Goal: Task Accomplishment & Management: Complete application form

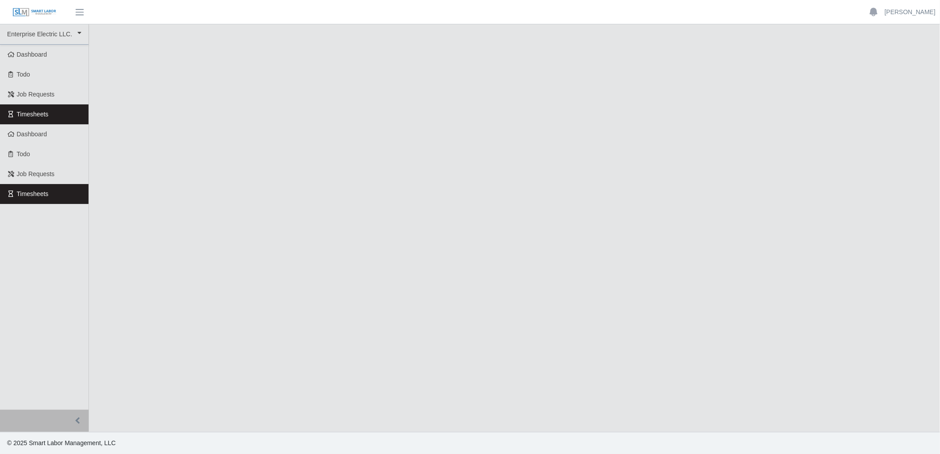
select select
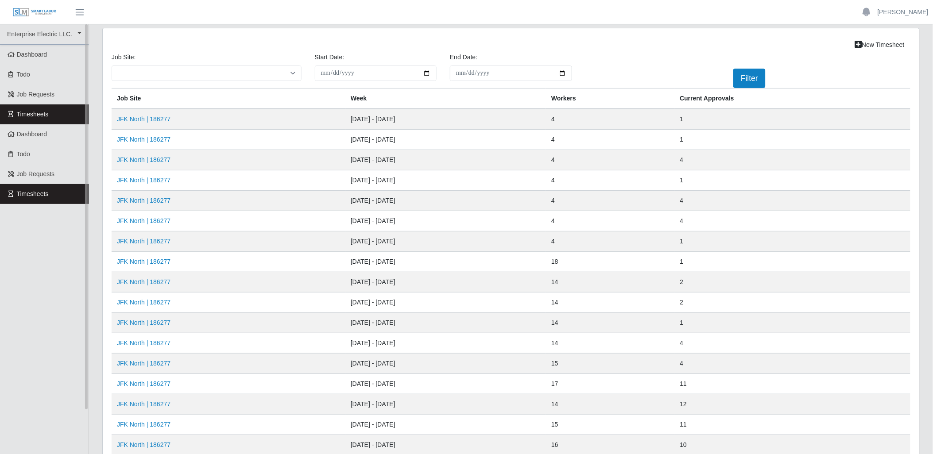
click at [65, 116] on link "Timesheets" at bounding box center [44, 114] width 89 height 20
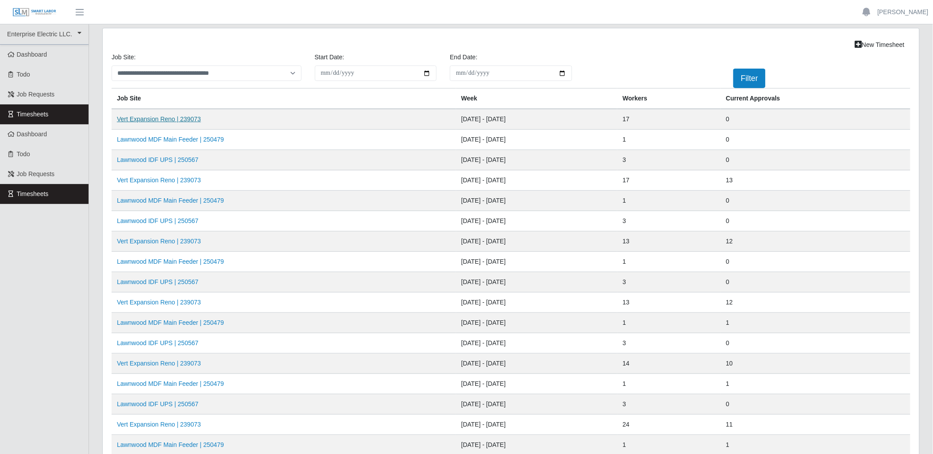
click at [151, 117] on link "Vert Expansion Reno | 239073" at bounding box center [159, 119] width 84 height 7
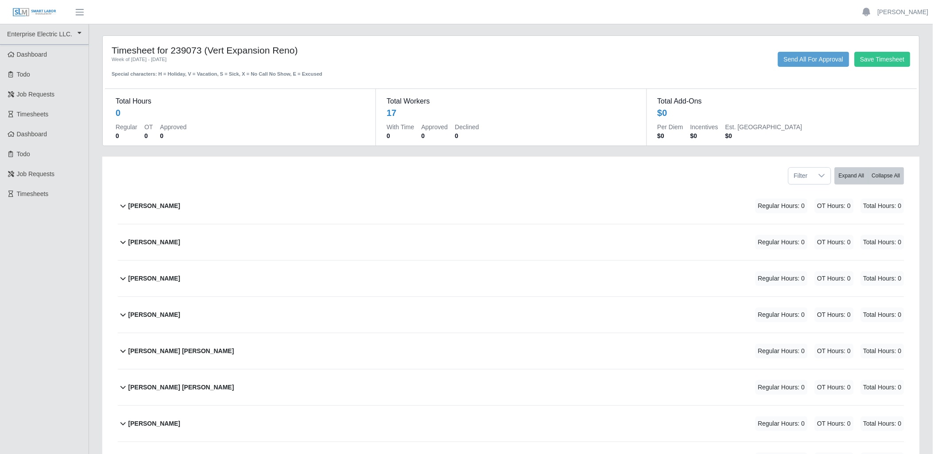
click at [121, 241] on icon at bounding box center [122, 242] width 5 height 3
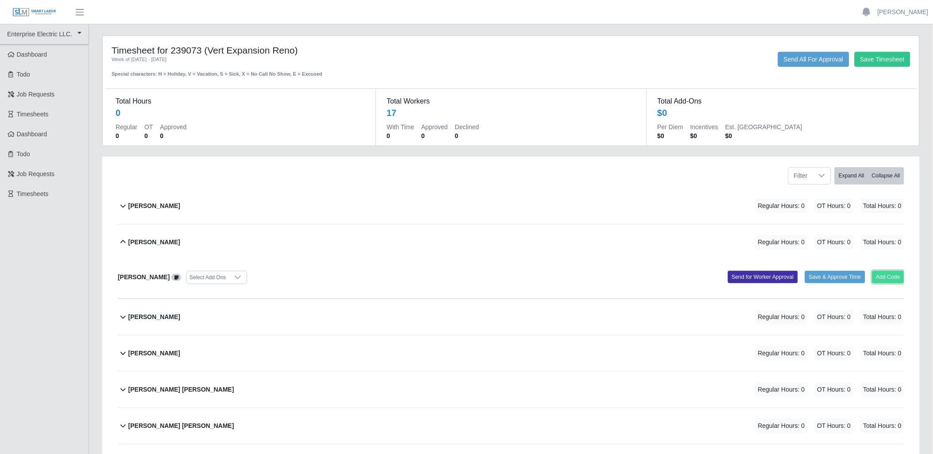
click at [879, 275] on button "Add Code" at bounding box center [888, 277] width 32 height 12
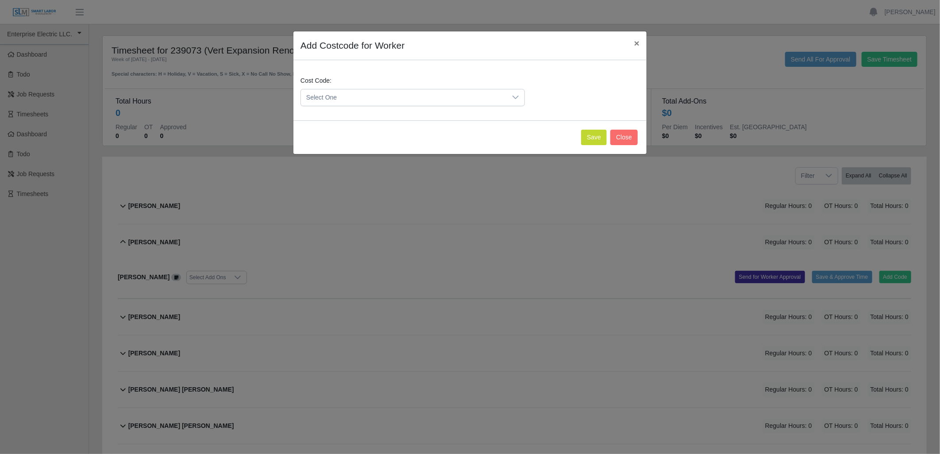
click at [499, 95] on span "Select One" at bounding box center [404, 97] width 206 height 16
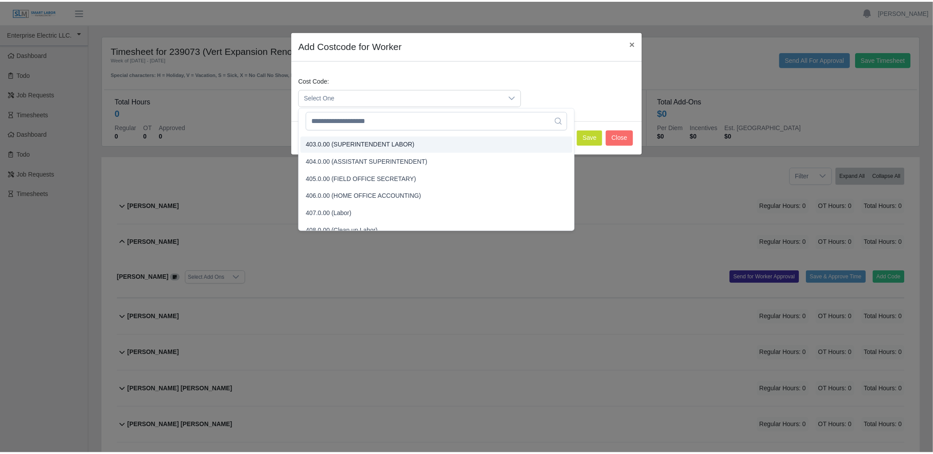
scroll to position [98, 0]
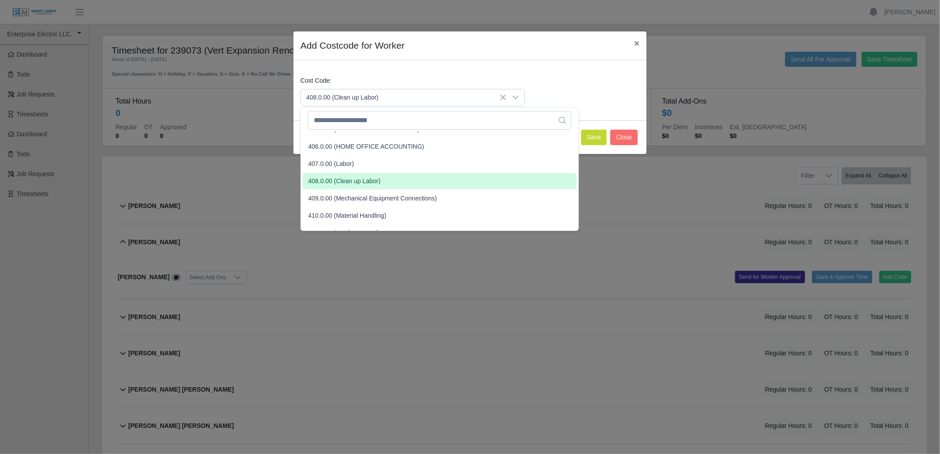
click at [374, 178] on span "408.0.00 (Clean up Labor)" at bounding box center [344, 181] width 72 height 9
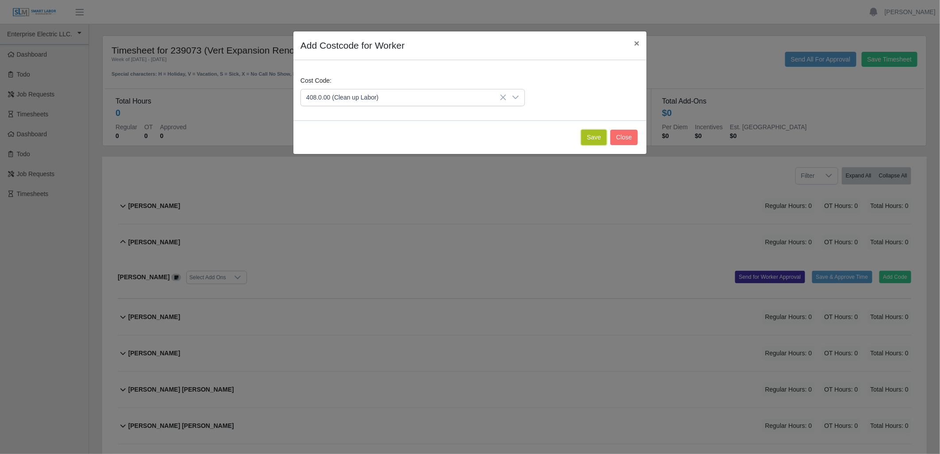
click at [591, 137] on button "Save" at bounding box center [594, 137] width 26 height 15
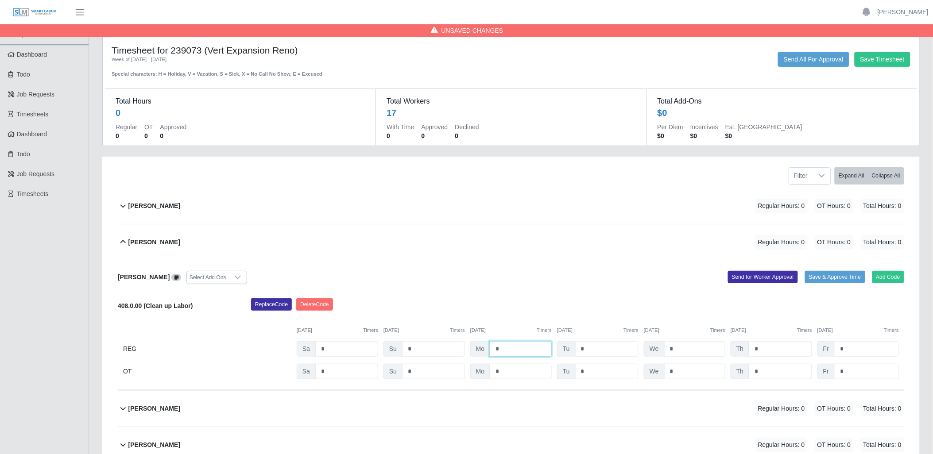
click at [532, 356] on input "*" at bounding box center [521, 348] width 62 height 15
type input "*"
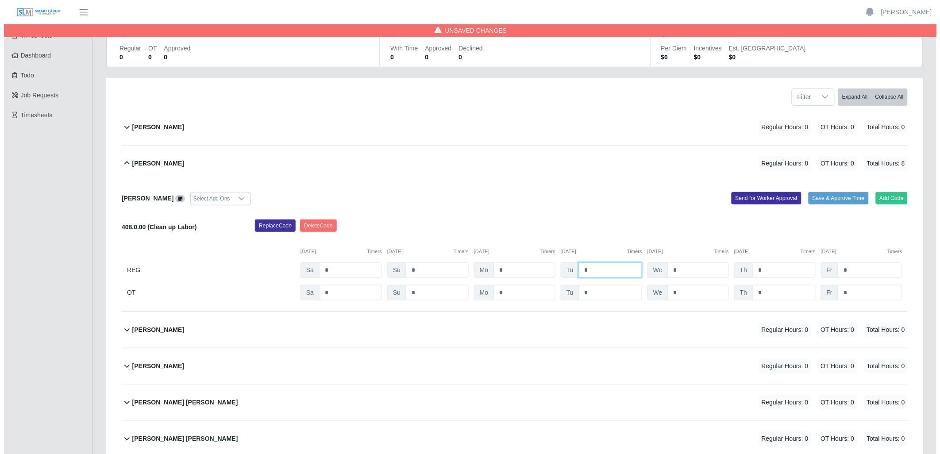
scroll to position [147, 0]
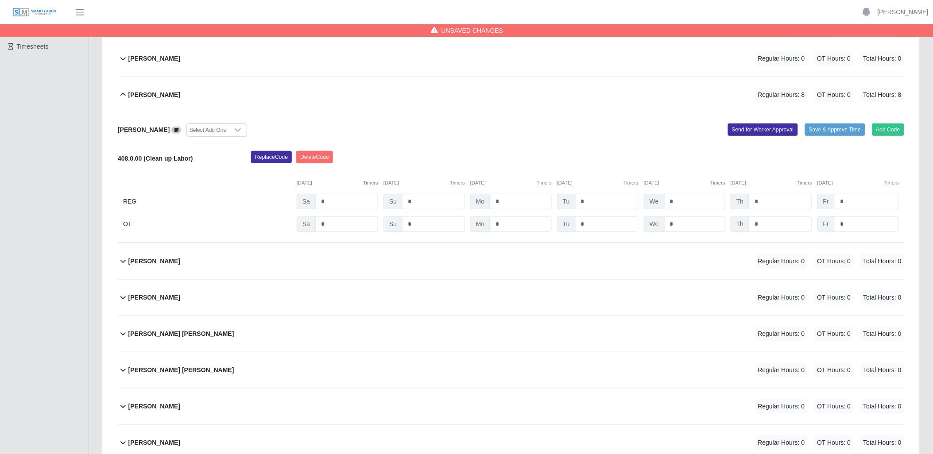
click at [120, 257] on icon at bounding box center [123, 261] width 11 height 11
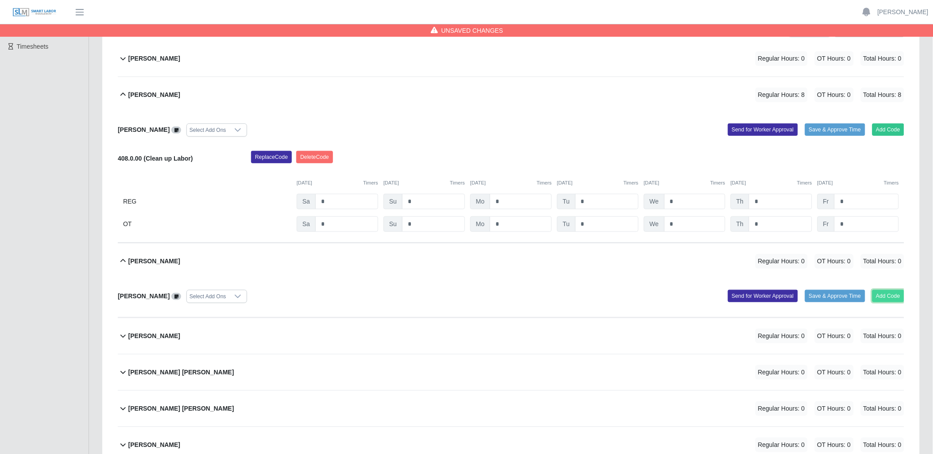
click at [883, 294] on button "Add Code" at bounding box center [888, 296] width 32 height 12
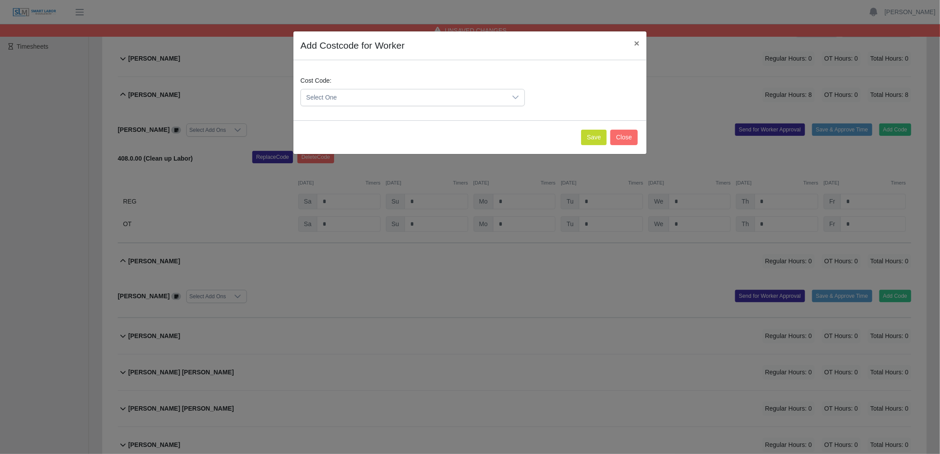
click at [515, 95] on icon at bounding box center [515, 97] width 7 height 7
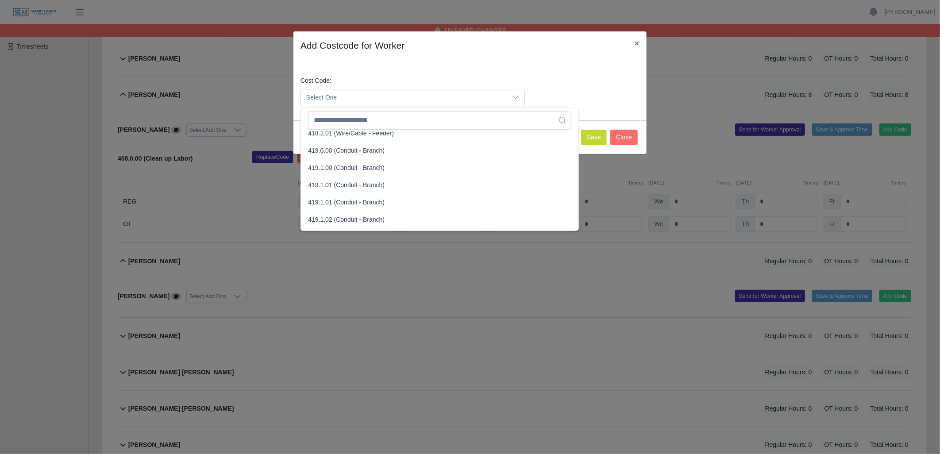
scroll to position [492, 0]
click at [392, 169] on li "419.1.00 (Conduit - Branch)" at bounding box center [440, 167] width 274 height 16
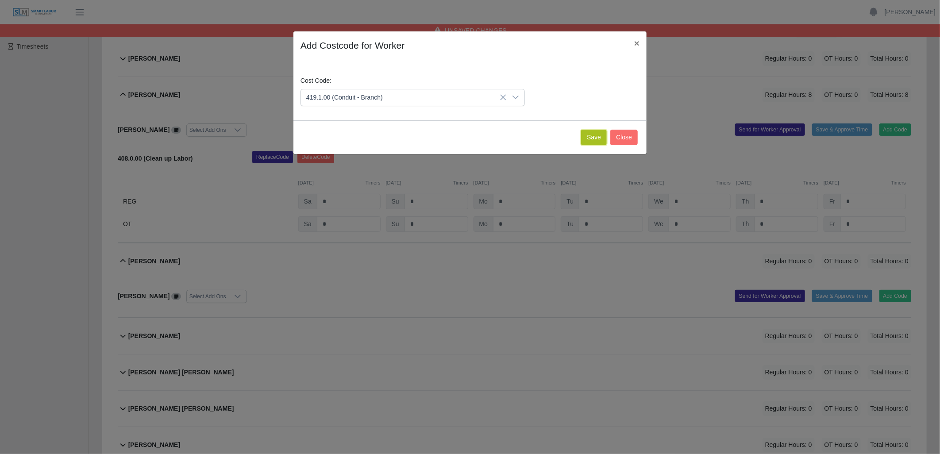
click at [590, 137] on button "Save" at bounding box center [594, 137] width 26 height 15
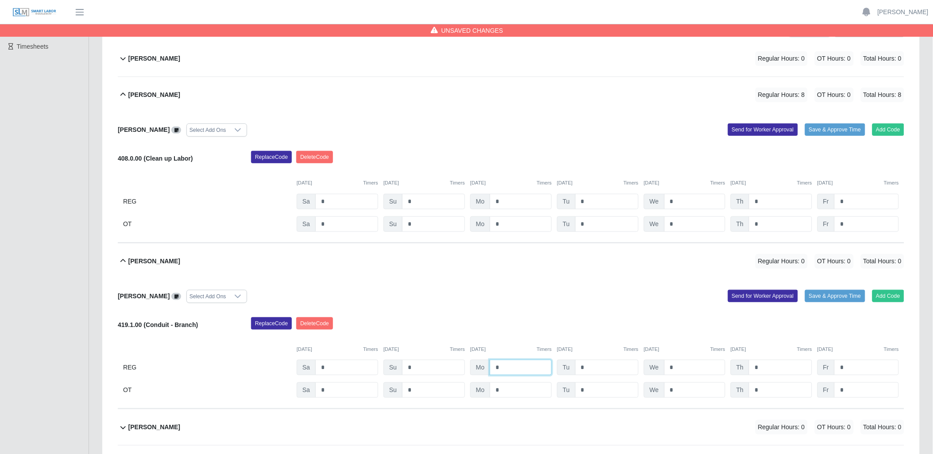
click at [528, 366] on input "*" at bounding box center [521, 367] width 62 height 15
click at [329, 324] on button "Delete Code" at bounding box center [314, 323] width 37 height 12
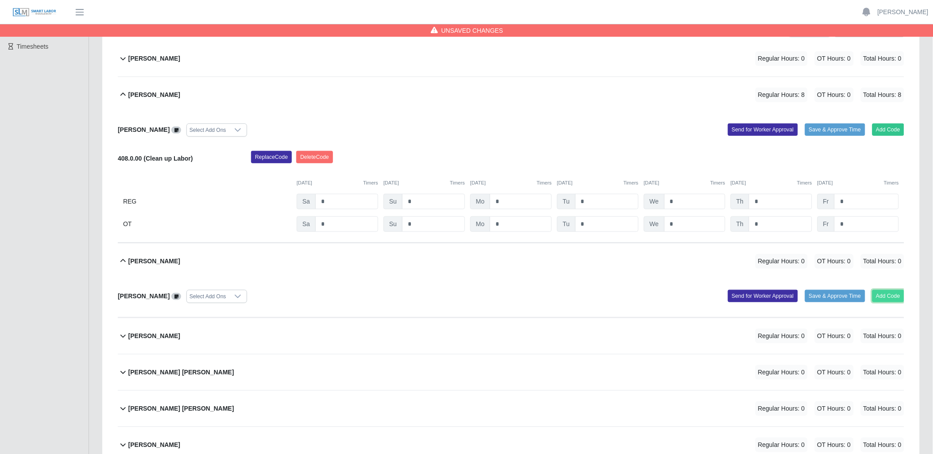
click at [887, 290] on button "Add Code" at bounding box center [888, 296] width 32 height 12
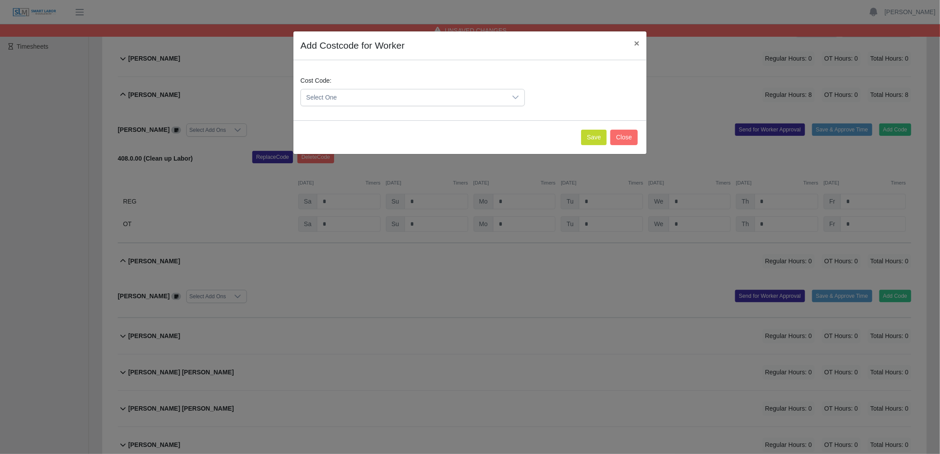
click at [523, 95] on div at bounding box center [516, 97] width 18 height 16
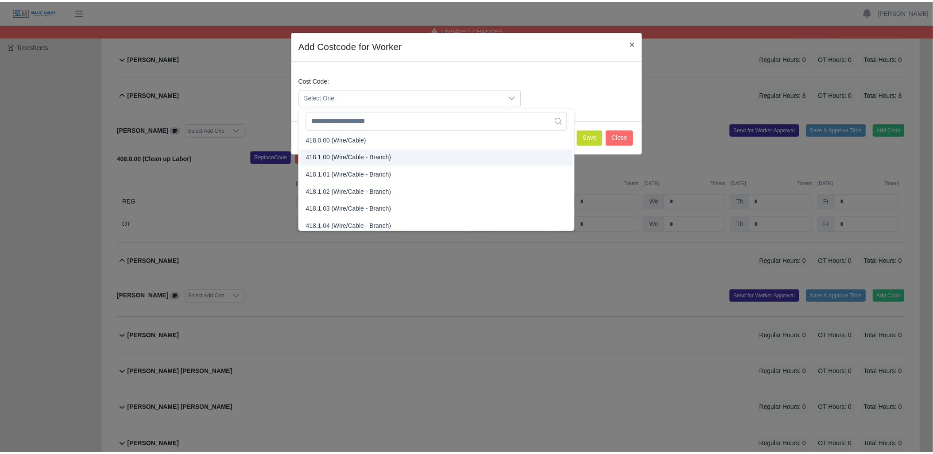
scroll to position [327, 0]
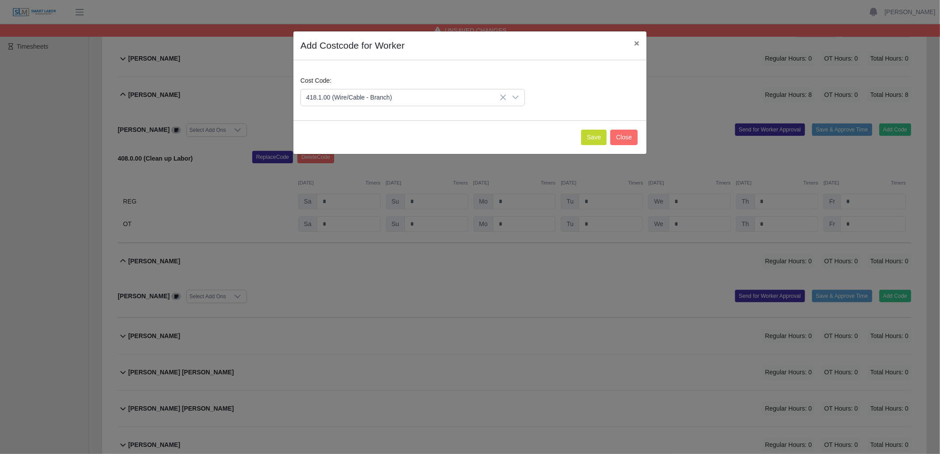
click at [345, 174] on span "418.1.00 (Wire/Cable - Branch)" at bounding box center [351, 177] width 86 height 9
click at [599, 139] on button "Save" at bounding box center [594, 137] width 26 height 15
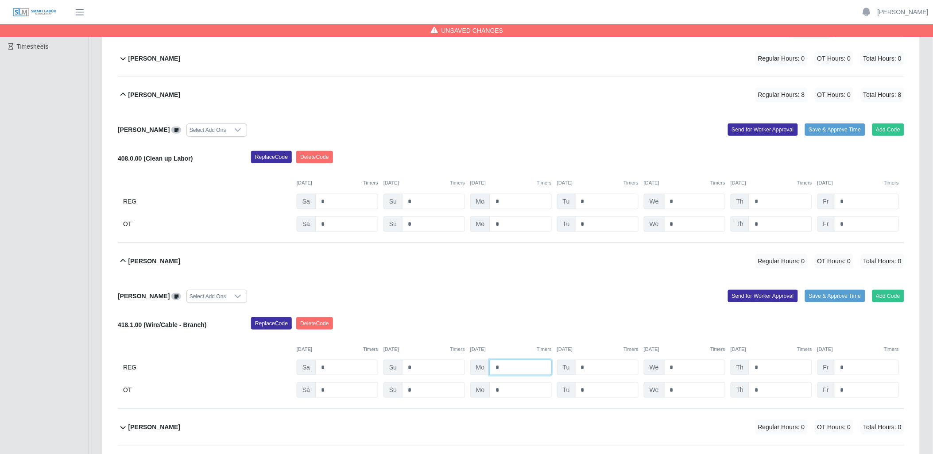
click at [528, 366] on input "*" at bounding box center [521, 367] width 62 height 15
type input "*"
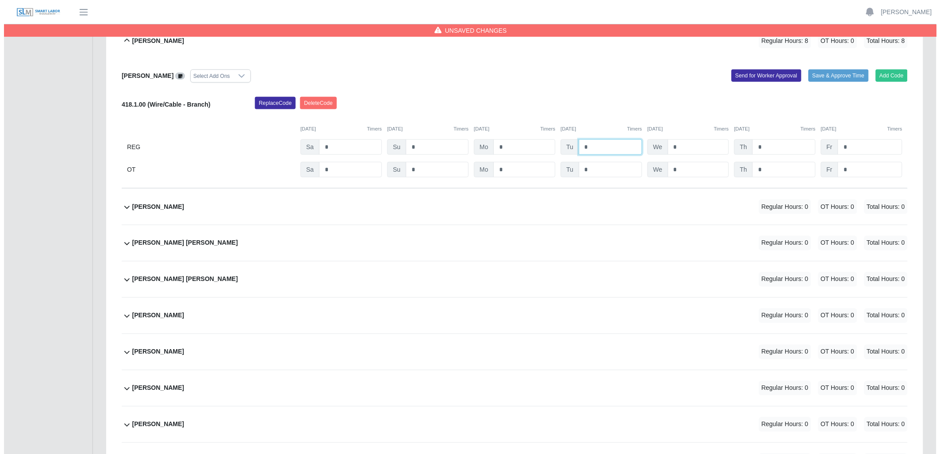
scroll to position [443, 0]
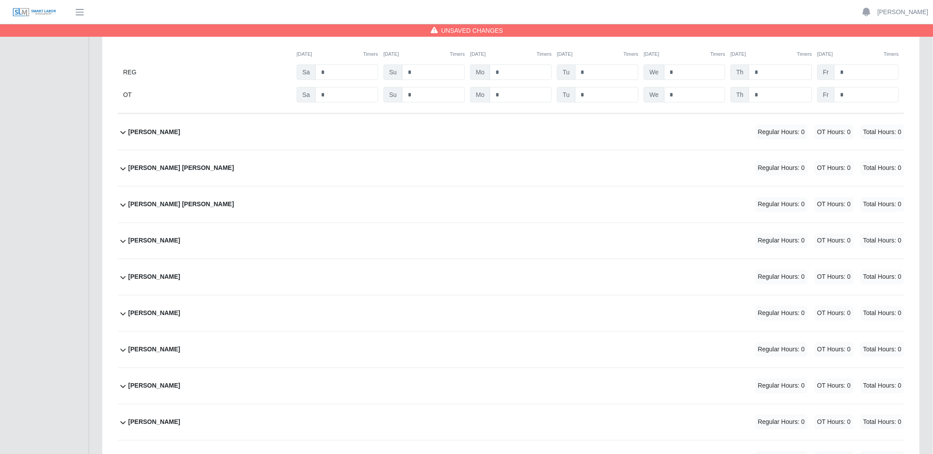
click at [123, 131] on icon at bounding box center [123, 132] width 11 height 11
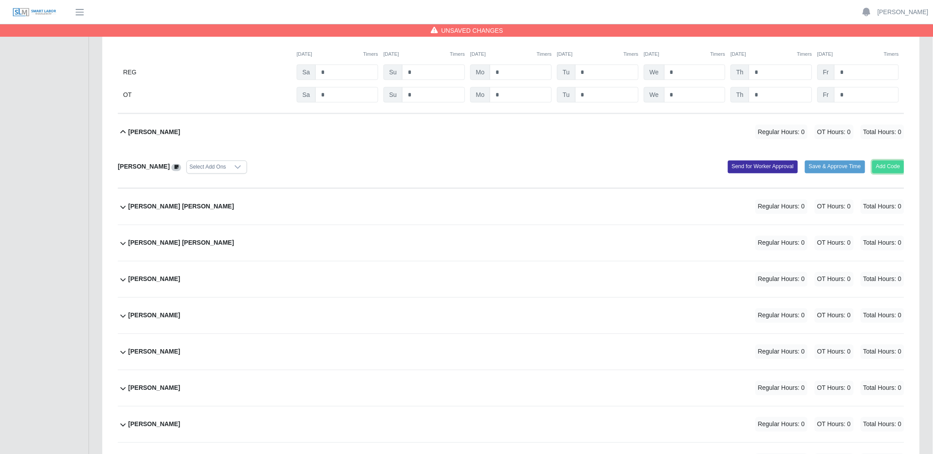
click at [894, 169] on button "Add Code" at bounding box center [888, 167] width 32 height 12
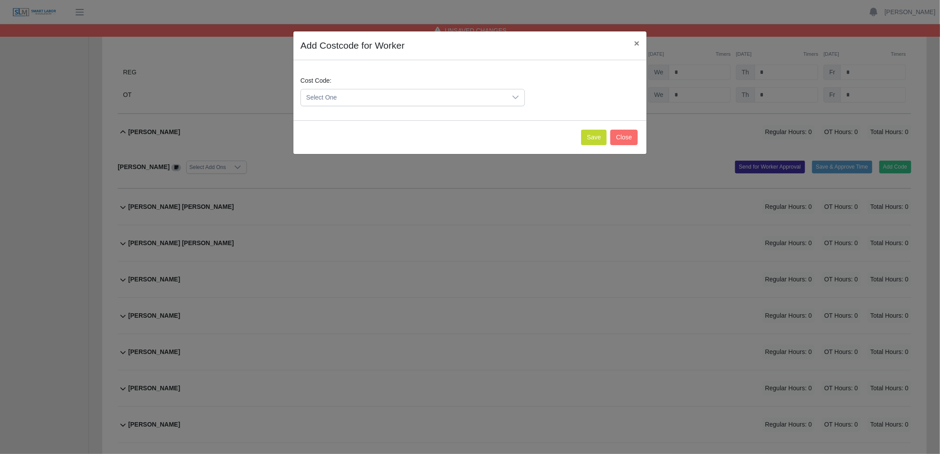
click at [519, 99] on icon at bounding box center [515, 97] width 7 height 7
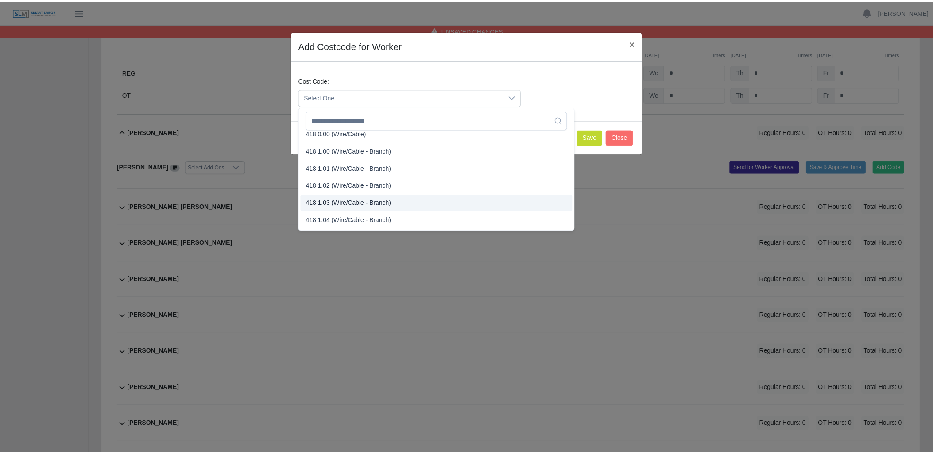
scroll to position [344, 0]
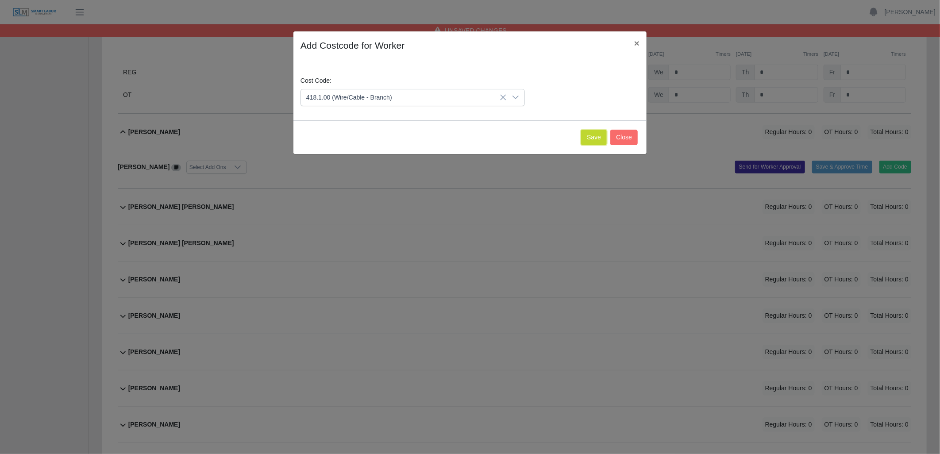
click at [593, 135] on button "Save" at bounding box center [594, 137] width 26 height 15
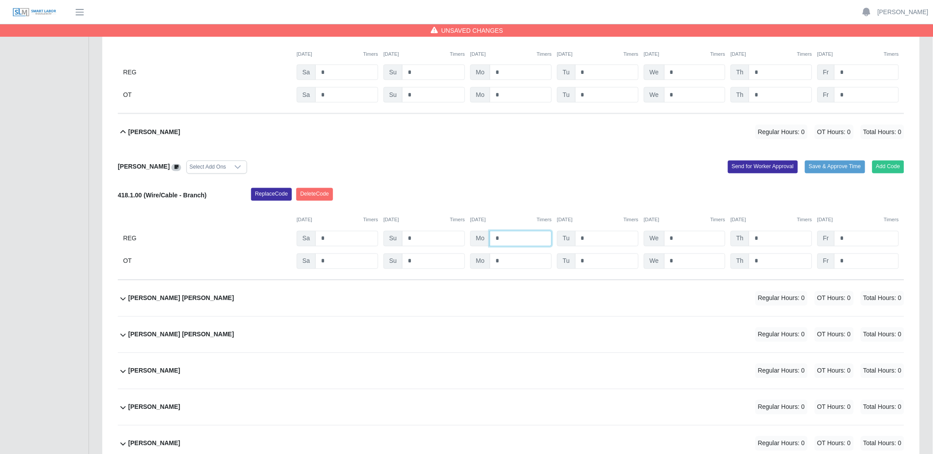
click at [517, 236] on input "*" at bounding box center [521, 238] width 62 height 15
type input "*"
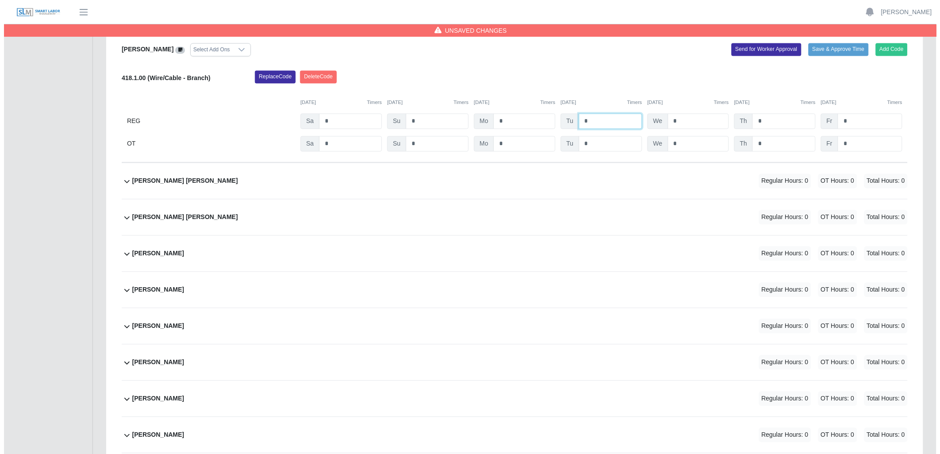
scroll to position [590, 0]
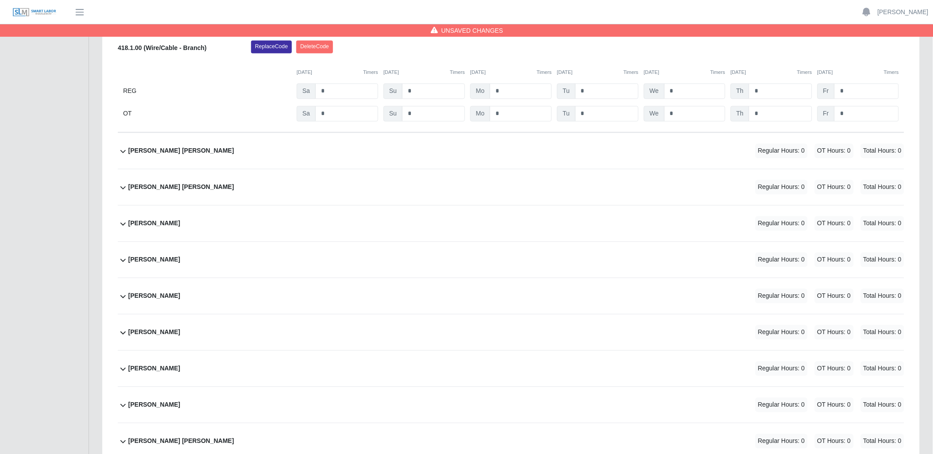
click at [123, 154] on icon at bounding box center [123, 151] width 11 height 11
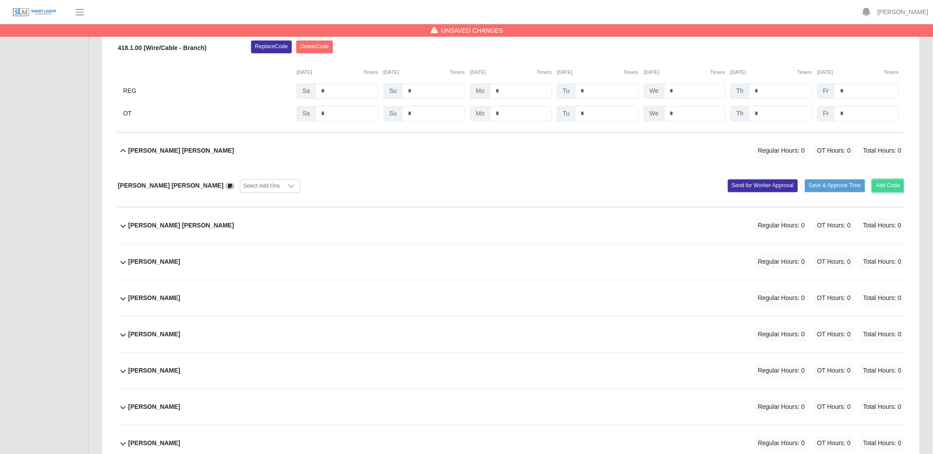
click at [890, 189] on button "Add Code" at bounding box center [888, 186] width 32 height 12
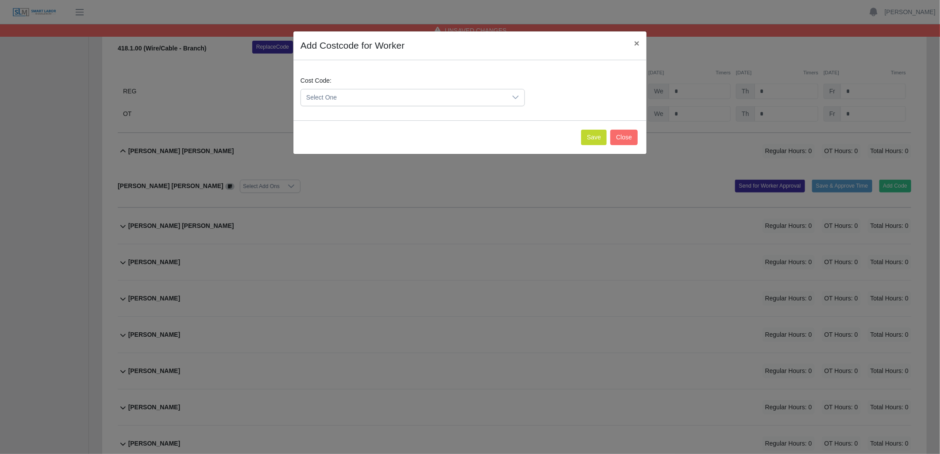
click at [516, 93] on div at bounding box center [516, 97] width 18 height 16
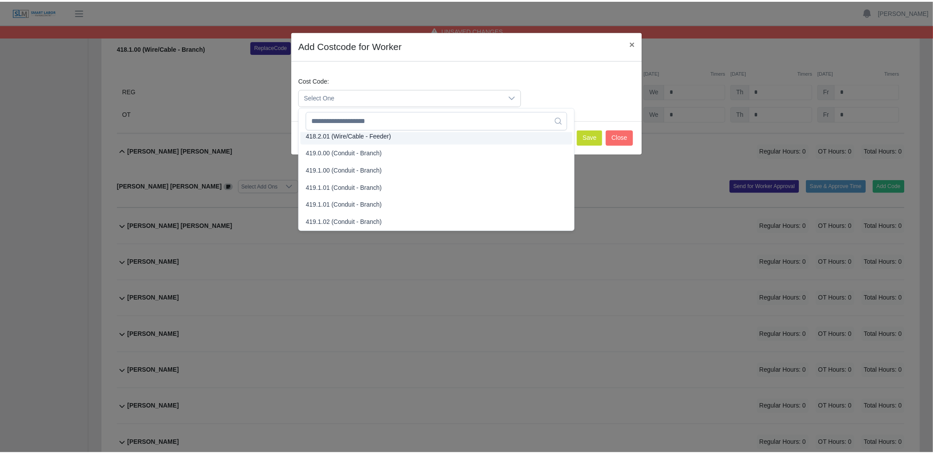
scroll to position [484, 0]
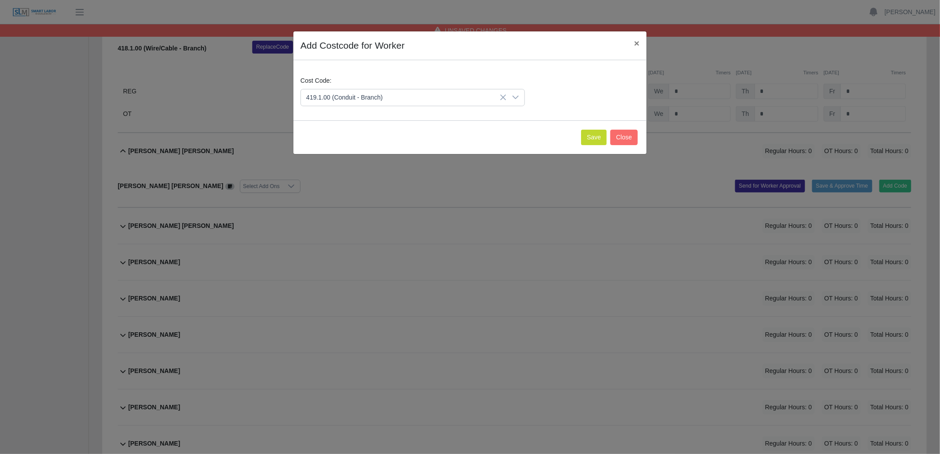
click at [335, 173] on span "419.1.00 (Conduit - Branch)" at bounding box center [346, 174] width 77 height 9
click at [591, 136] on button "Save" at bounding box center [594, 137] width 26 height 15
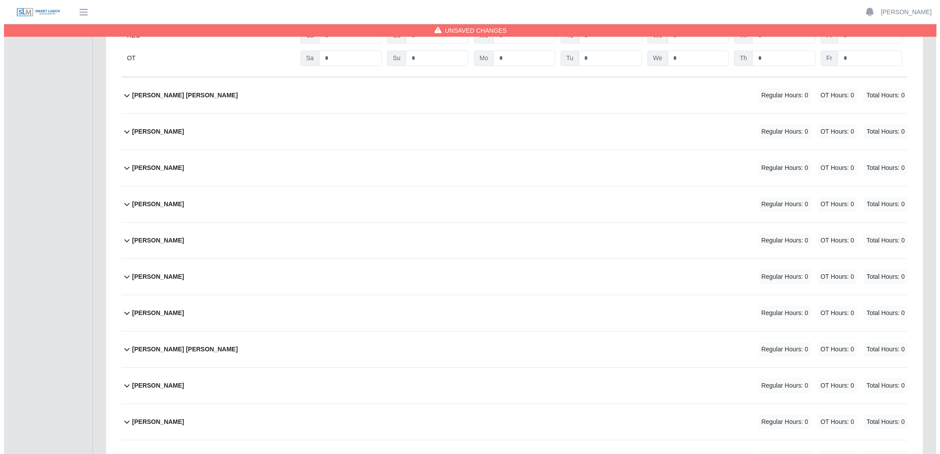
scroll to position [786, 0]
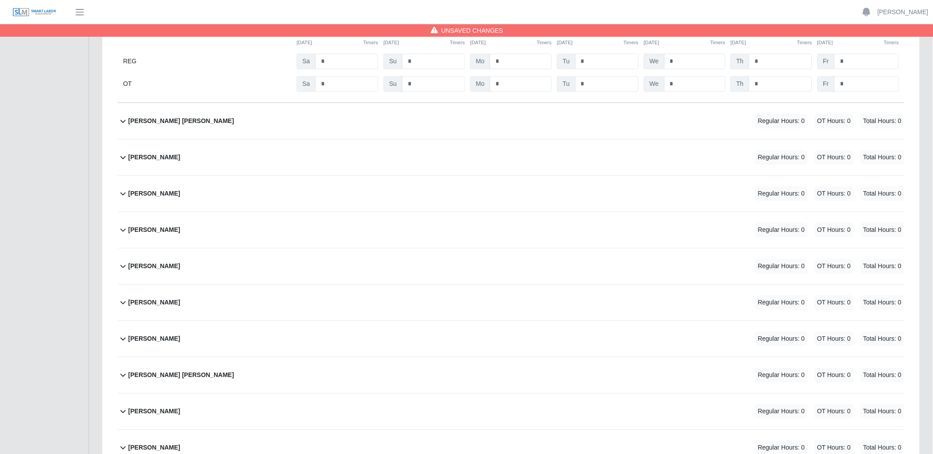
click at [120, 156] on icon at bounding box center [123, 157] width 11 height 11
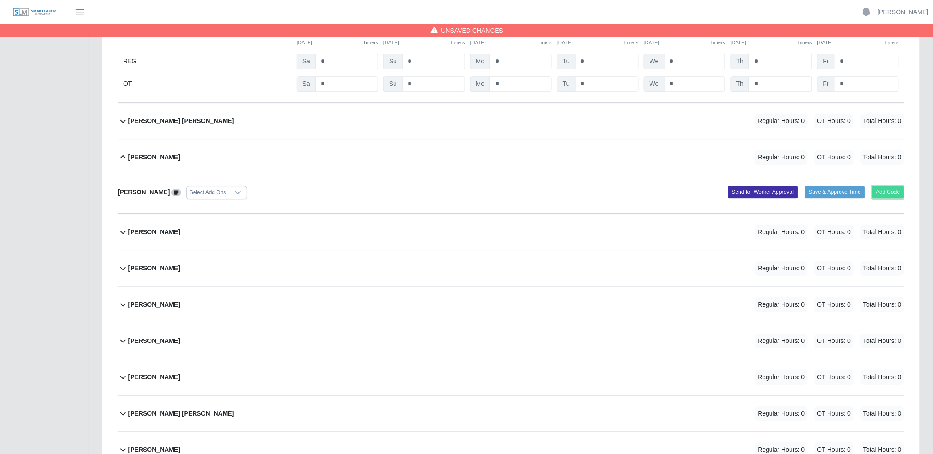
click at [891, 192] on button "Add Code" at bounding box center [888, 192] width 32 height 12
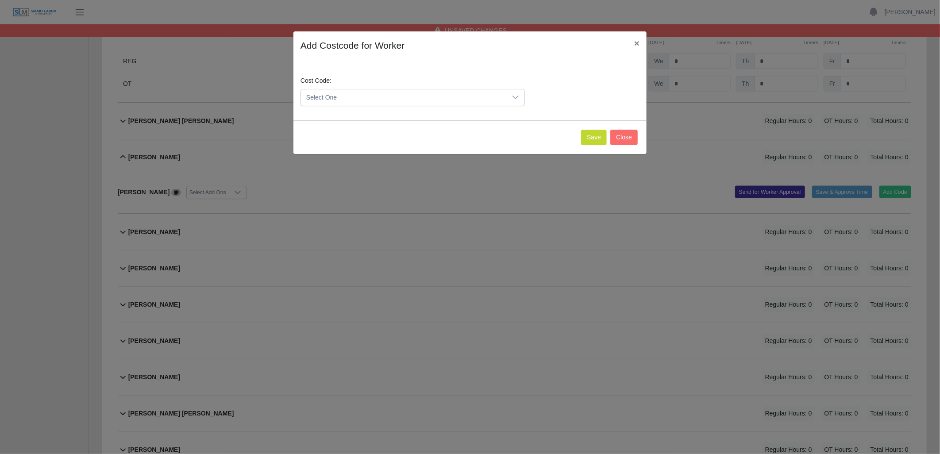
click at [517, 99] on icon at bounding box center [515, 97] width 7 height 7
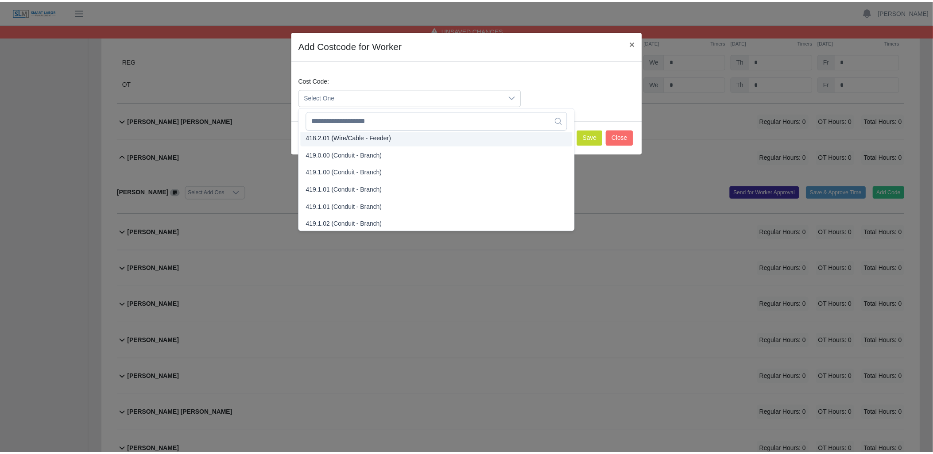
scroll to position [484, 0]
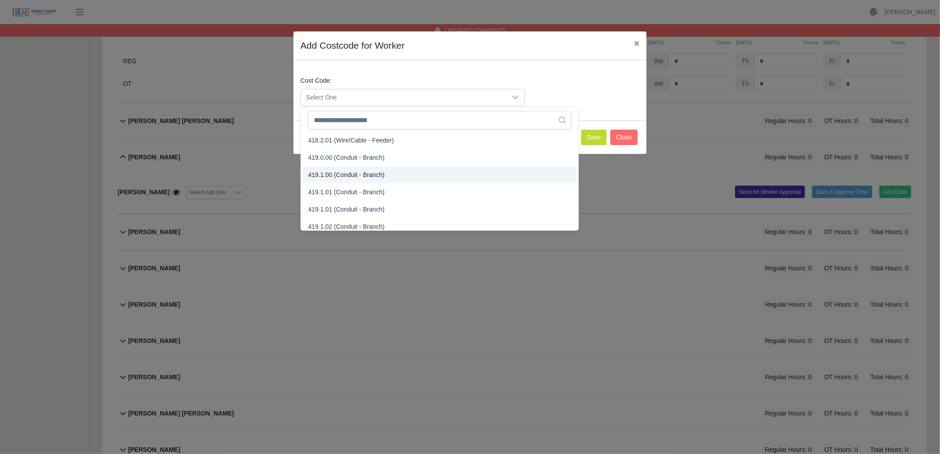
click at [341, 175] on span "419.1.00 (Conduit - Branch)" at bounding box center [346, 174] width 77 height 9
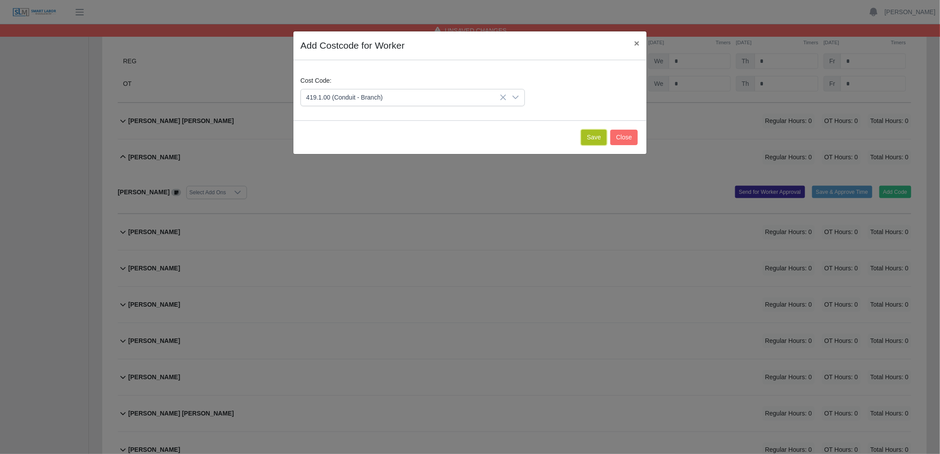
click at [598, 138] on button "Save" at bounding box center [594, 137] width 26 height 15
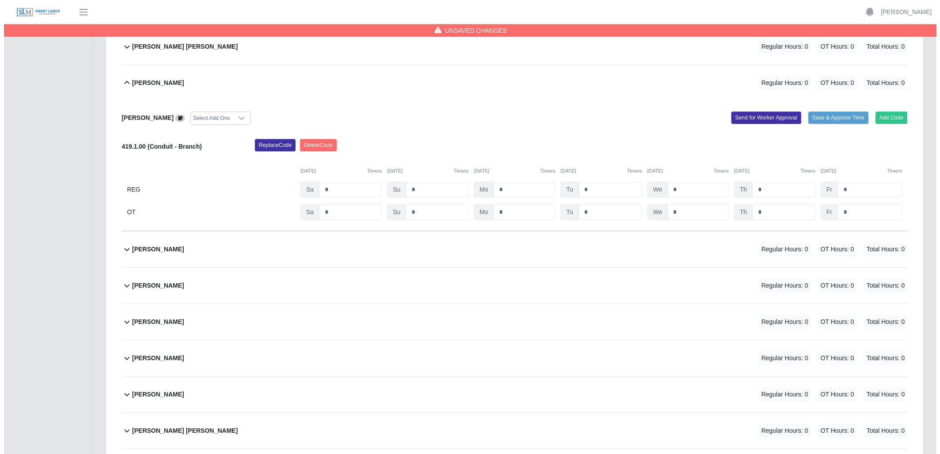
scroll to position [885, 0]
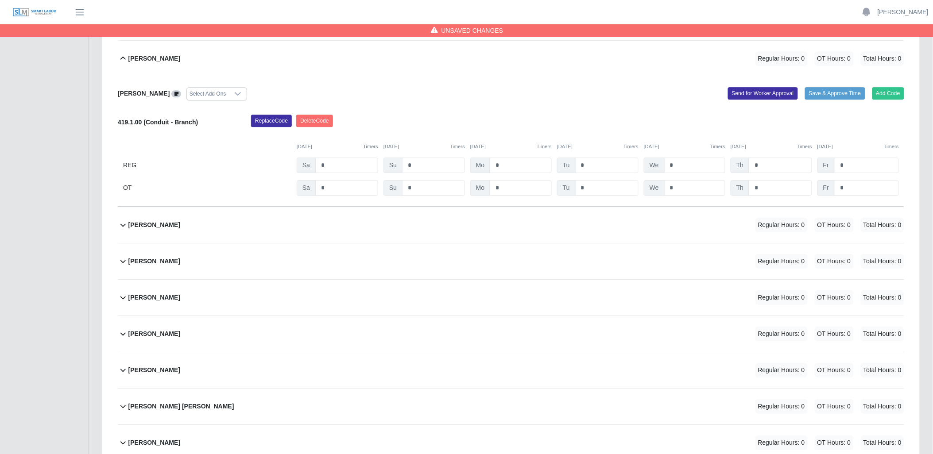
click at [122, 262] on icon at bounding box center [123, 261] width 11 height 11
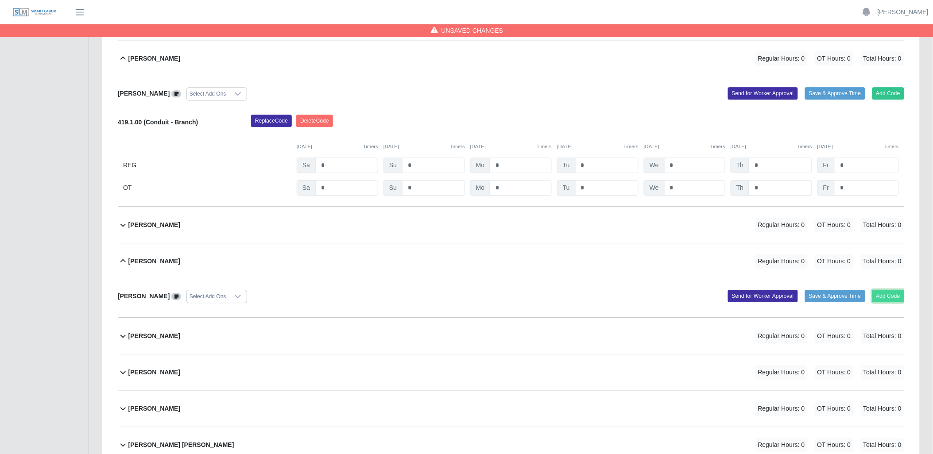
click at [878, 293] on button "Add Code" at bounding box center [888, 296] width 32 height 12
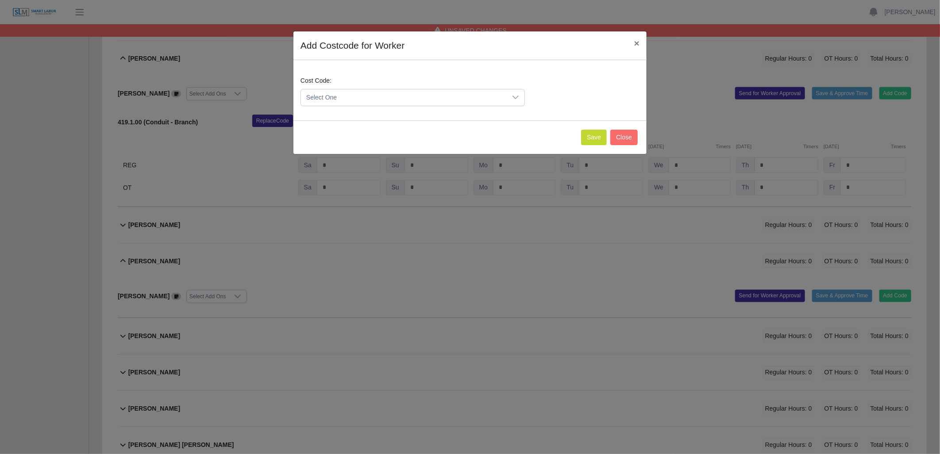
click at [516, 98] on icon at bounding box center [516, 98] width 6 height 4
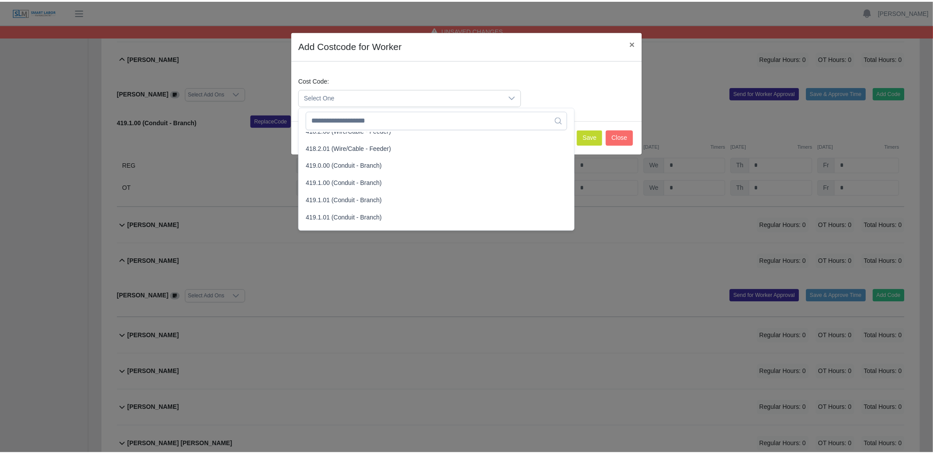
scroll to position [492, 0]
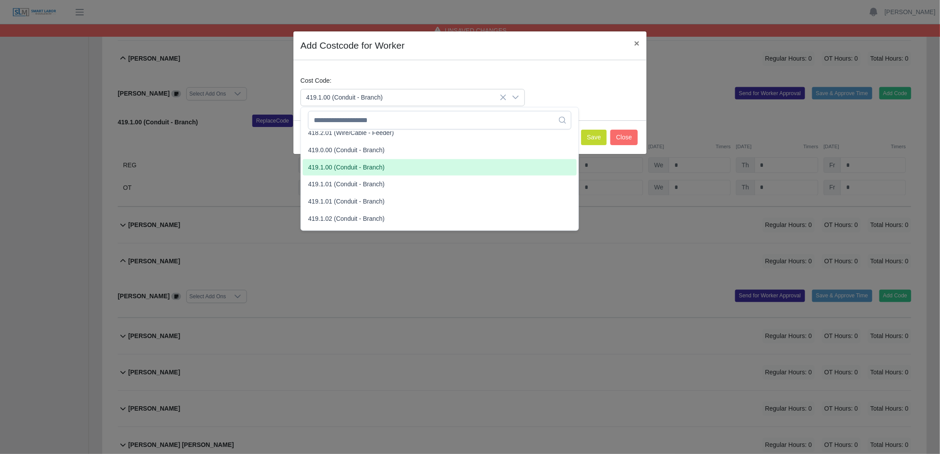
click at [342, 163] on li "419.1.00 (Conduit - Branch)" at bounding box center [440, 167] width 274 height 16
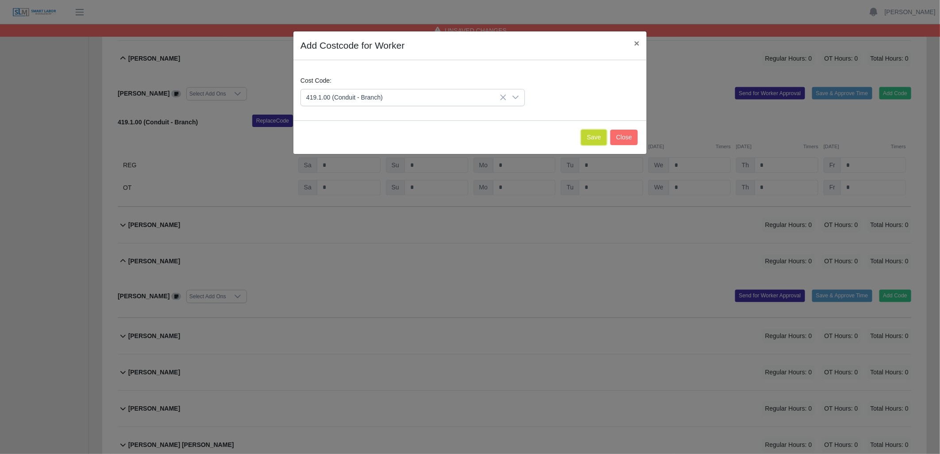
click at [590, 132] on button "Save" at bounding box center [594, 137] width 26 height 15
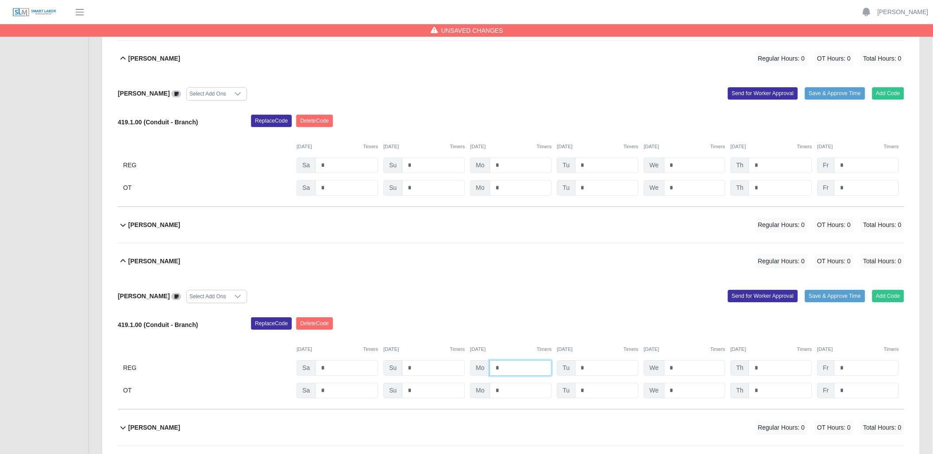
click at [534, 369] on input "*" at bounding box center [521, 367] width 62 height 15
type input "*"
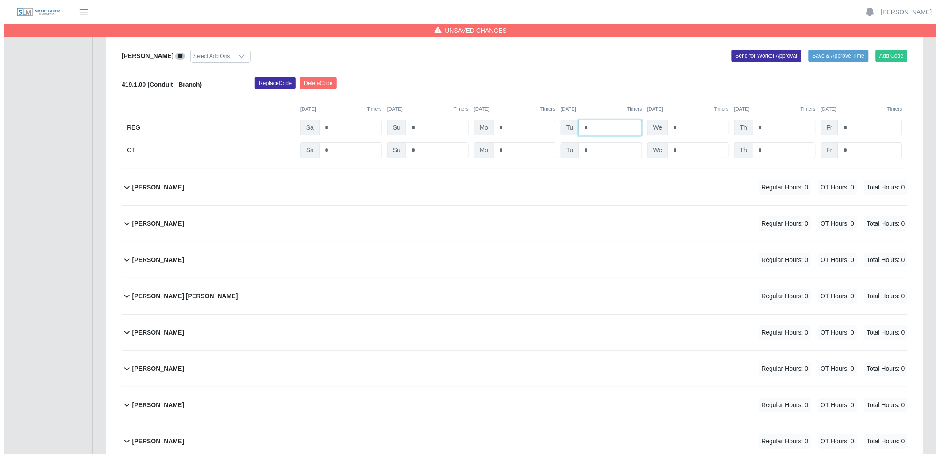
scroll to position [1131, 0]
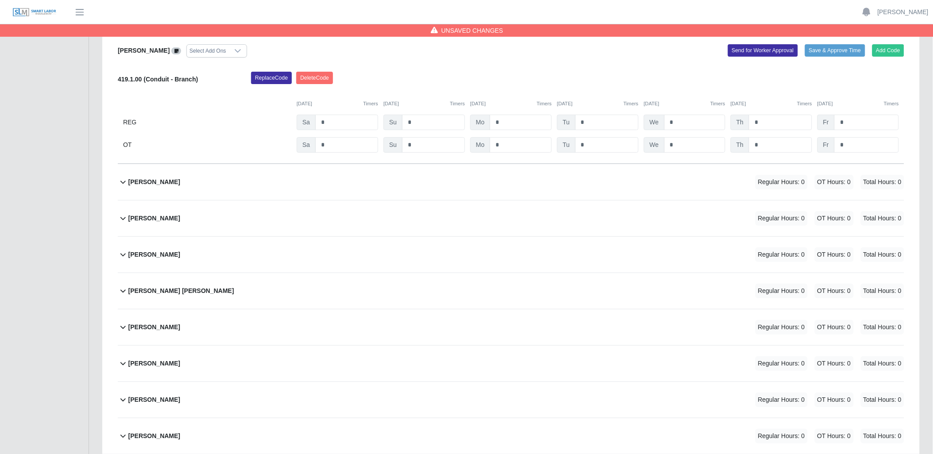
click at [123, 184] on icon at bounding box center [122, 182] width 5 height 3
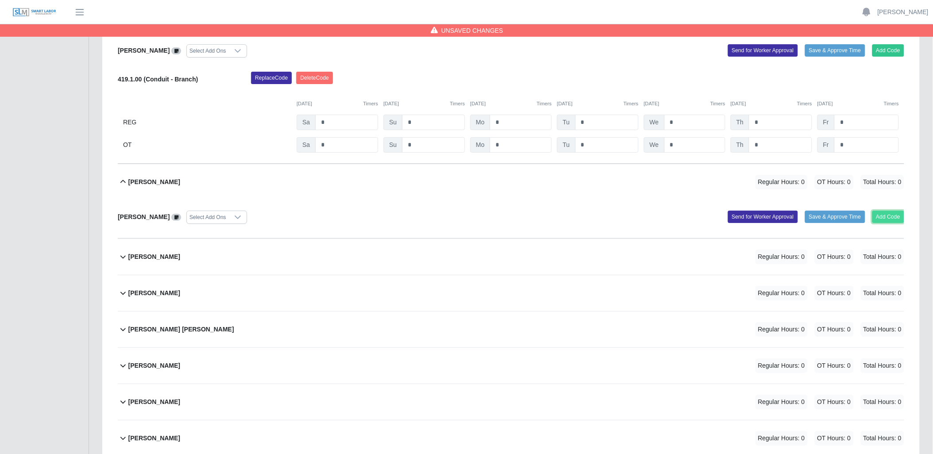
click at [876, 216] on button "Add Code" at bounding box center [888, 217] width 32 height 12
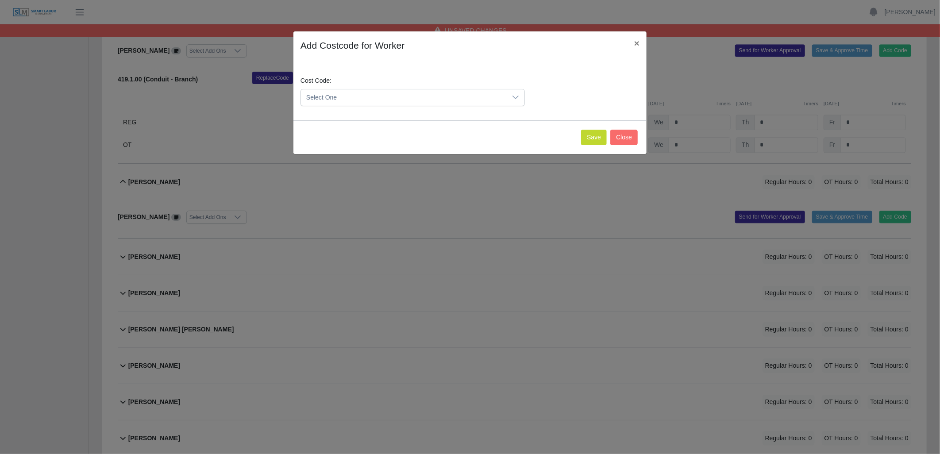
click at [510, 96] on div at bounding box center [516, 97] width 18 height 16
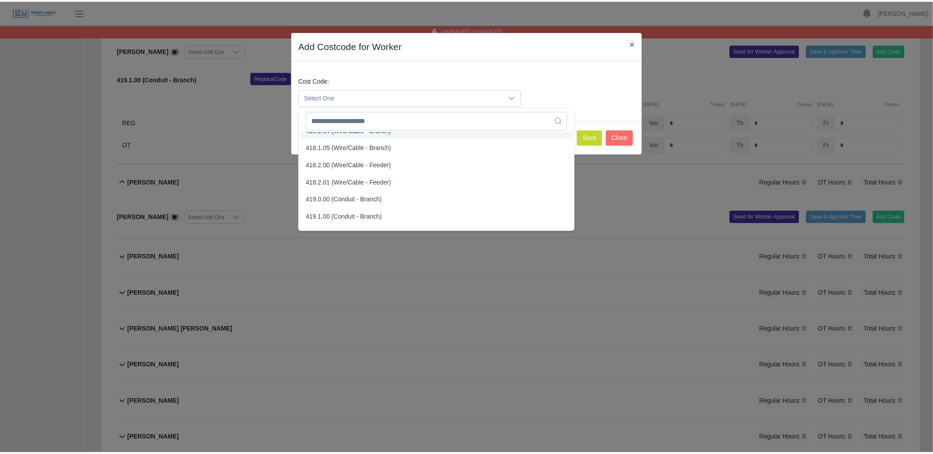
scroll to position [492, 0]
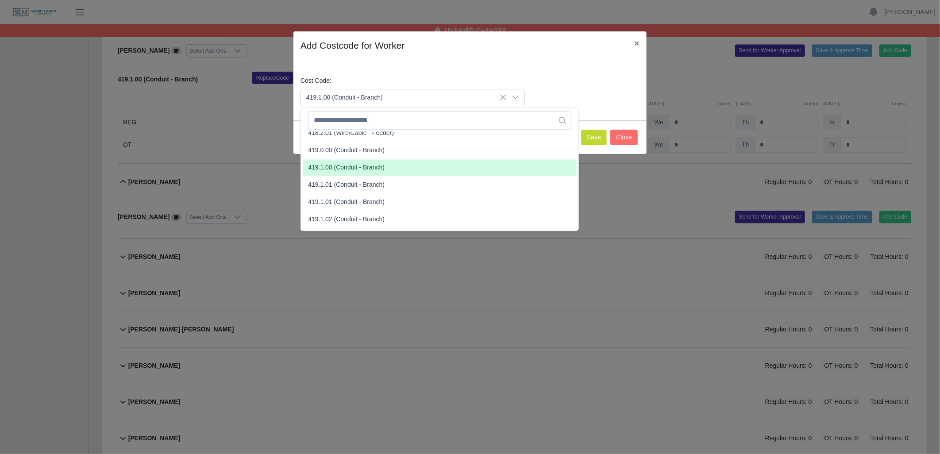
click at [339, 167] on span "419.1.00 (Conduit - Branch)" at bounding box center [346, 167] width 77 height 9
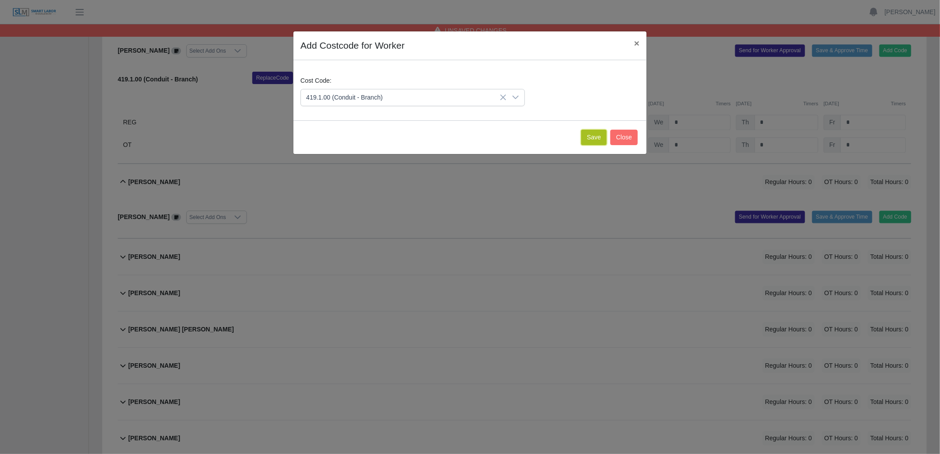
click at [586, 135] on button "Save" at bounding box center [594, 137] width 26 height 15
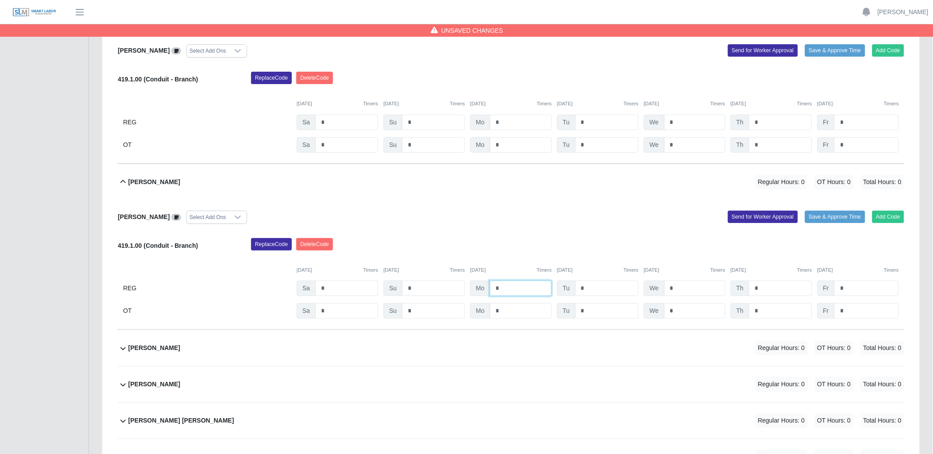
click at [516, 289] on input "*" at bounding box center [521, 288] width 62 height 15
type input "*"
click at [121, 351] on icon at bounding box center [123, 348] width 11 height 11
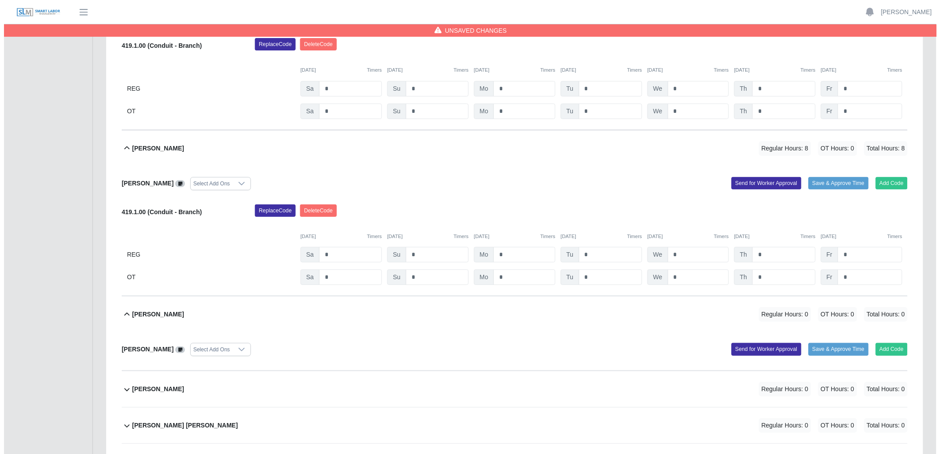
scroll to position [1180, 0]
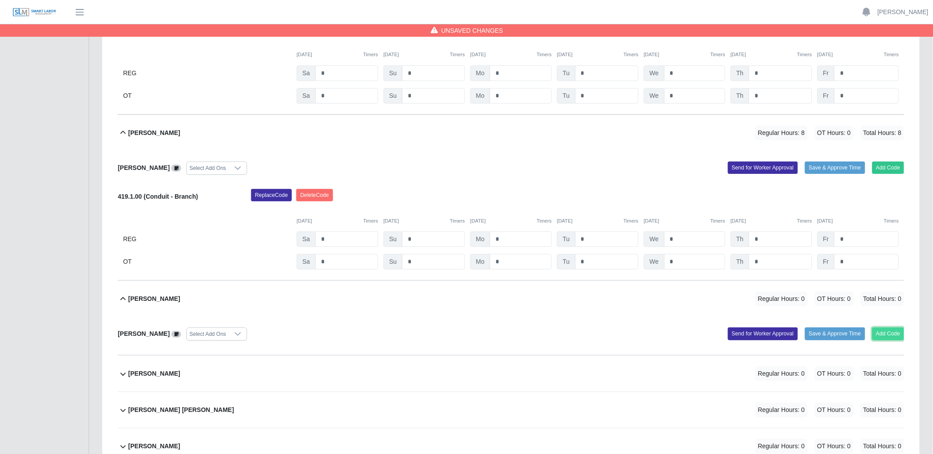
click at [893, 333] on button "Add Code" at bounding box center [888, 334] width 32 height 12
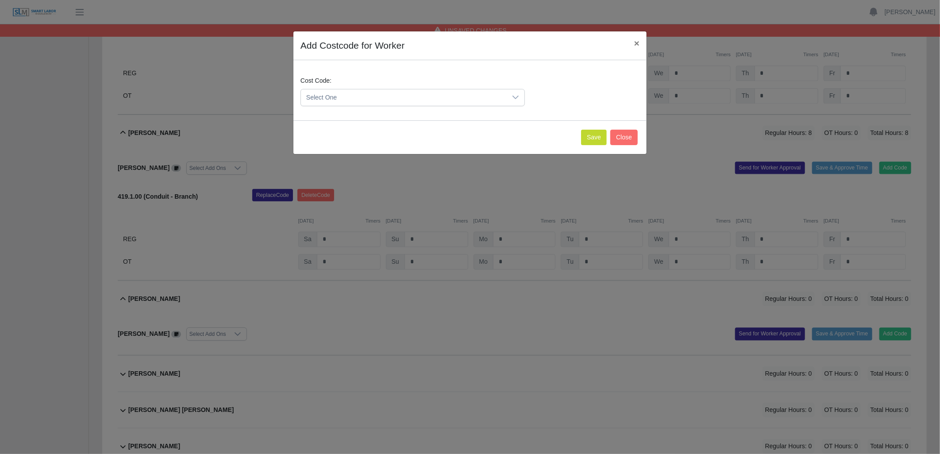
click at [518, 102] on div at bounding box center [516, 97] width 18 height 16
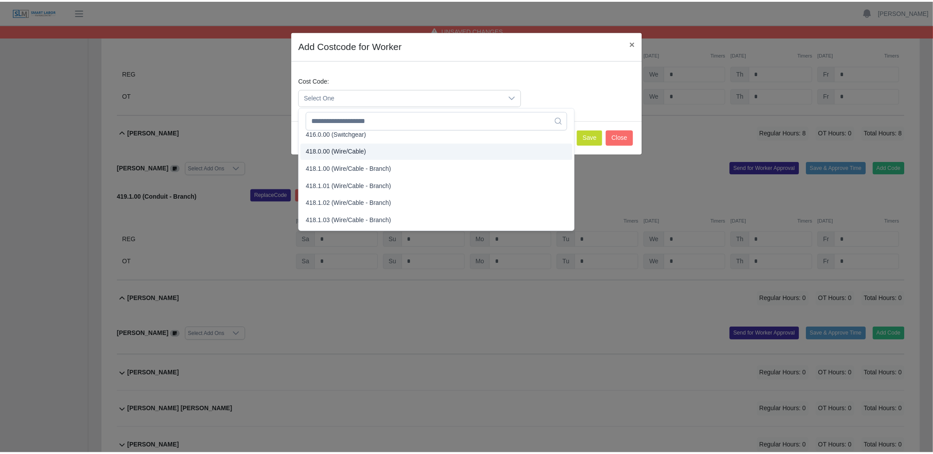
scroll to position [344, 0]
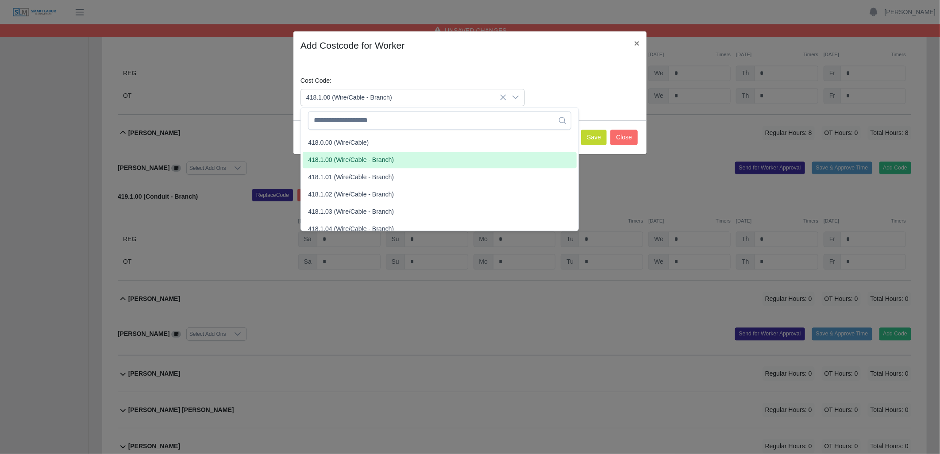
click at [362, 155] on span "418.1.00 (Wire/Cable - Branch)" at bounding box center [351, 159] width 86 height 9
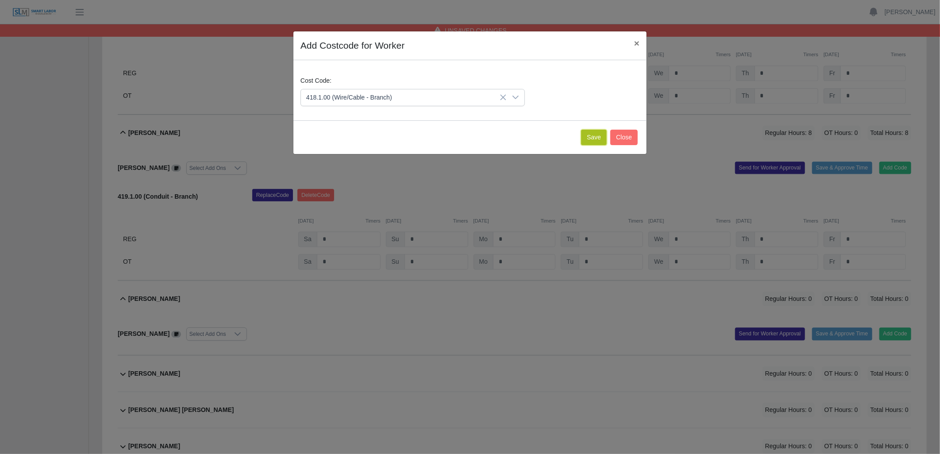
click at [598, 136] on button "Save" at bounding box center [594, 137] width 26 height 15
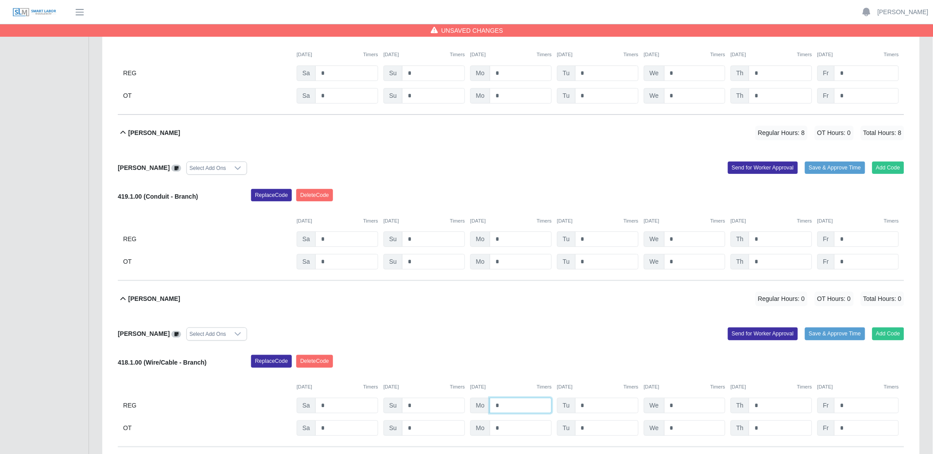
click at [522, 409] on input "*" at bounding box center [521, 405] width 62 height 15
type input "*"
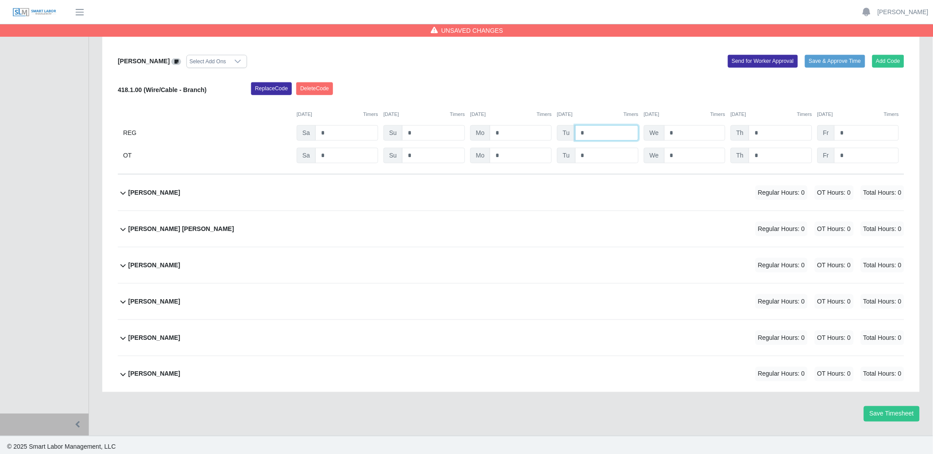
scroll to position [1459, 0]
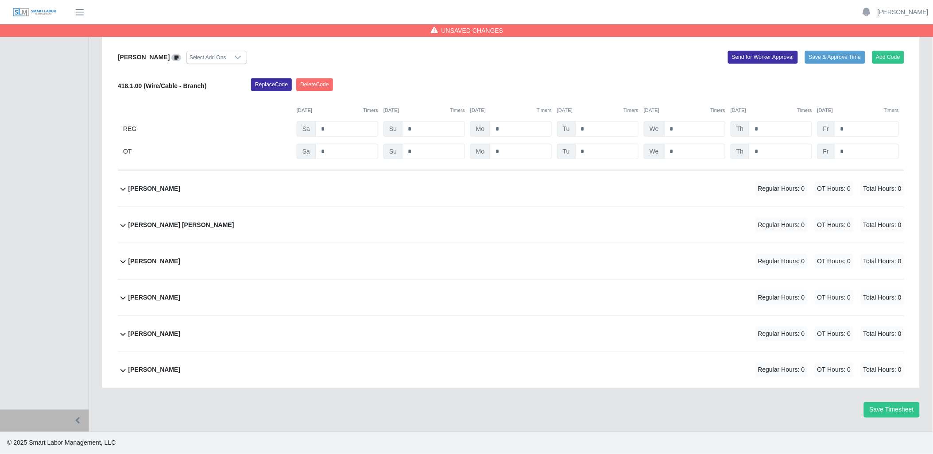
click at [123, 189] on icon at bounding box center [123, 189] width 11 height 11
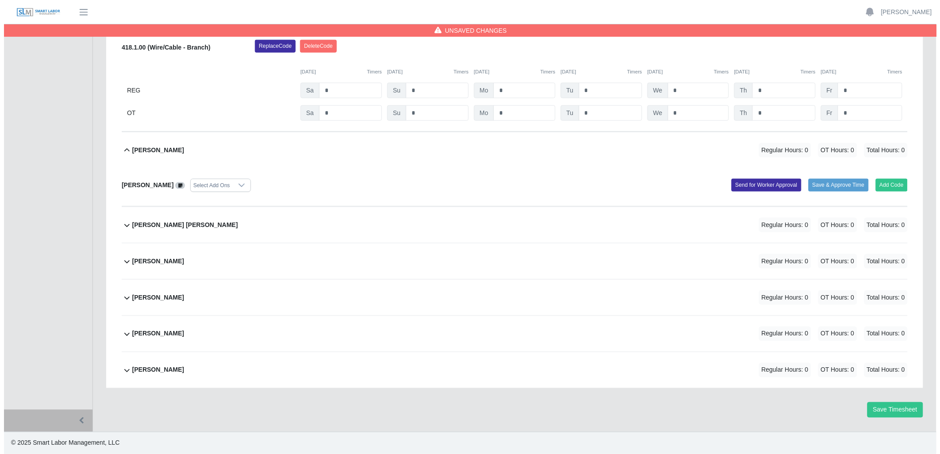
scroll to position [1498, 0]
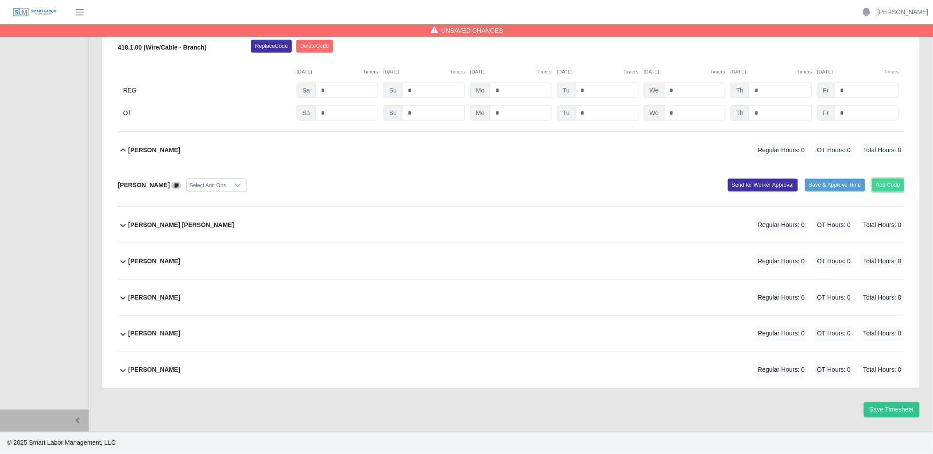
click at [887, 181] on button "Add Code" at bounding box center [888, 185] width 32 height 12
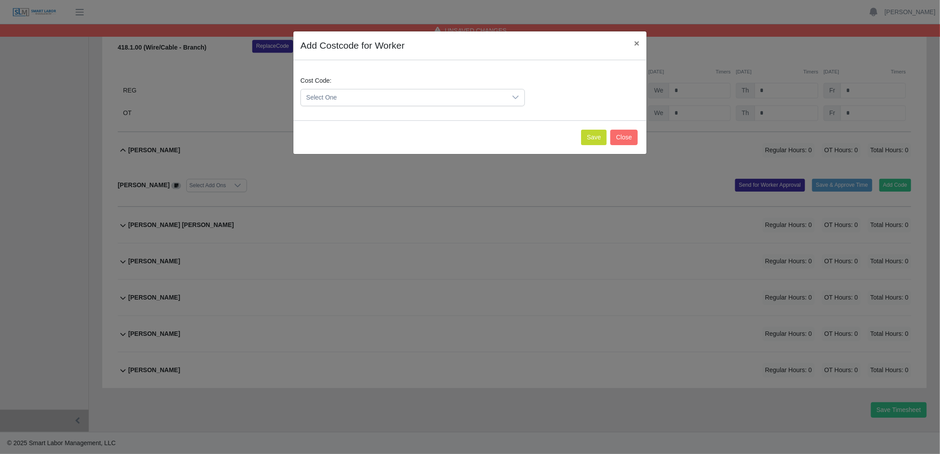
click at [519, 100] on icon at bounding box center [515, 97] width 7 height 7
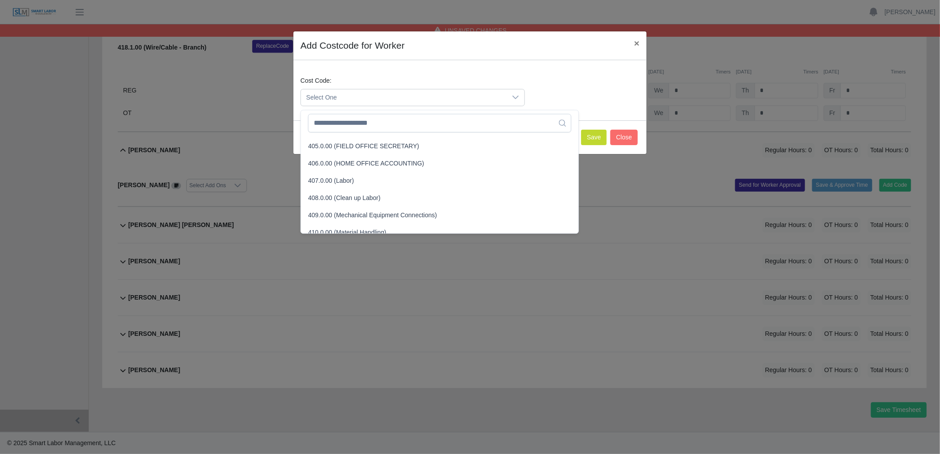
scroll to position [98, 0]
click at [351, 180] on span "408.0.00 (Clean up Labor)" at bounding box center [344, 183] width 72 height 9
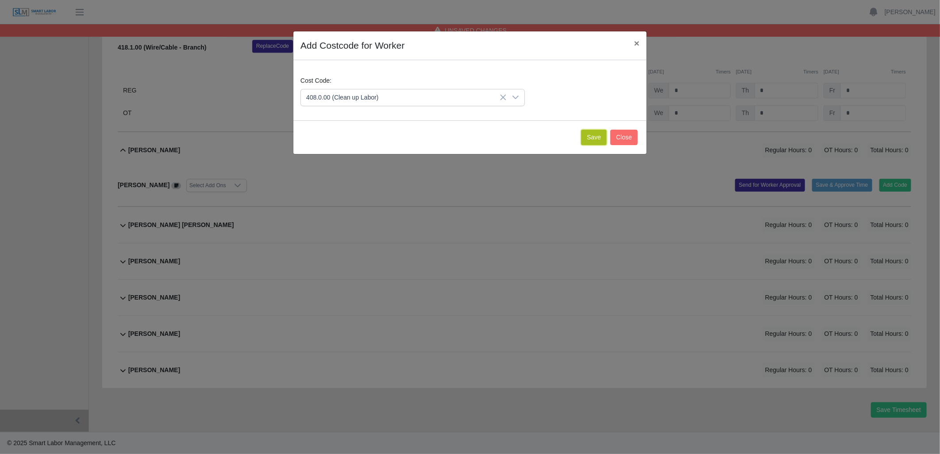
click at [593, 138] on button "Save" at bounding box center [594, 137] width 26 height 15
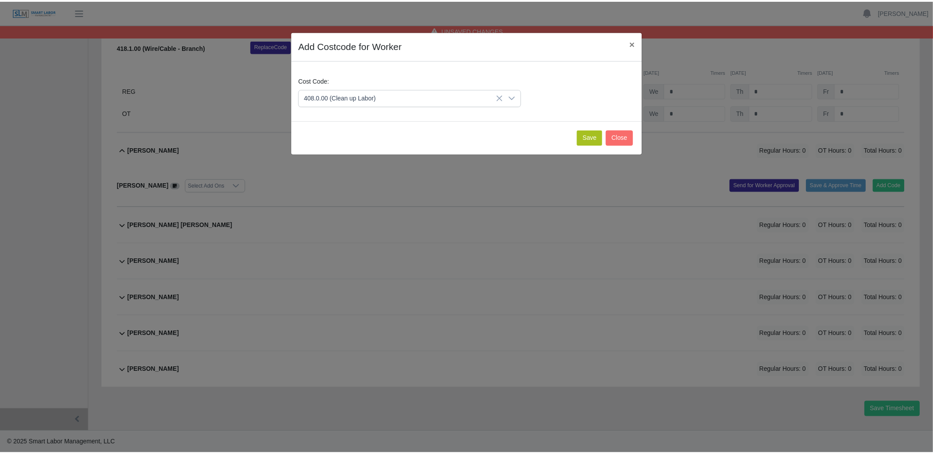
scroll to position [1589, 0]
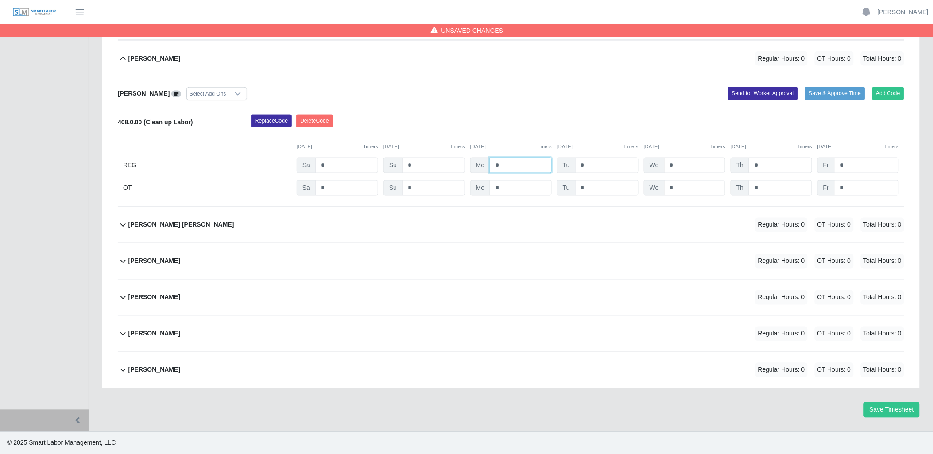
click at [517, 162] on input "*" at bounding box center [521, 165] width 62 height 15
type input "*"
click at [123, 262] on icon at bounding box center [123, 261] width 11 height 11
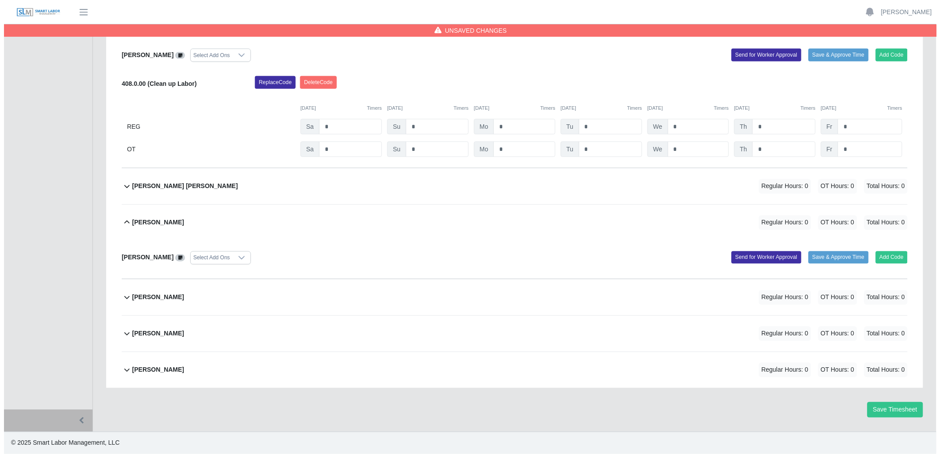
scroll to position [1628, 0]
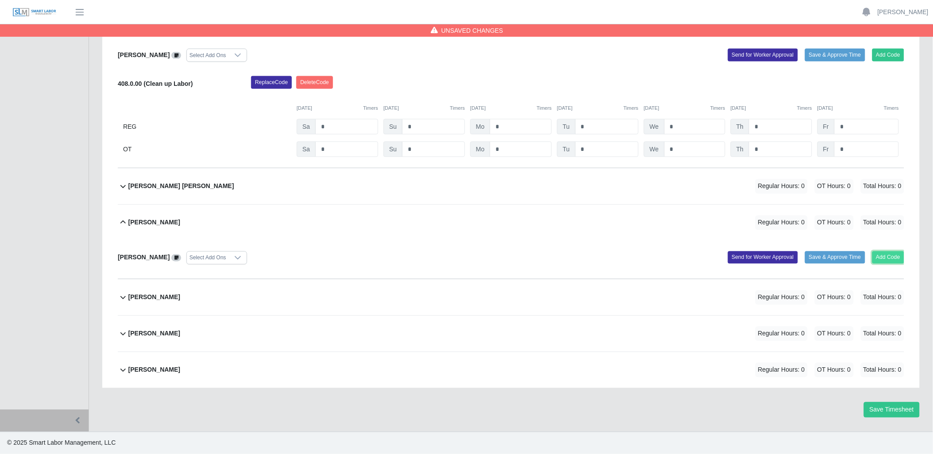
click at [887, 259] on button "Add Code" at bounding box center [888, 257] width 32 height 12
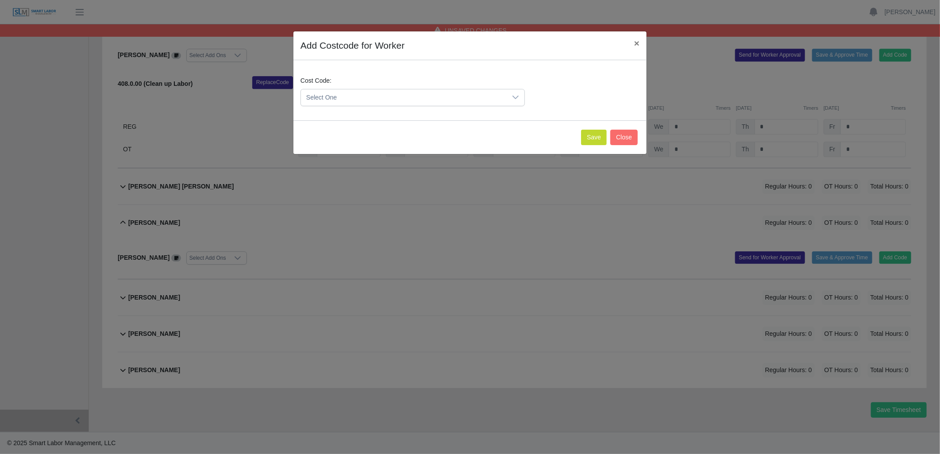
click at [515, 96] on icon at bounding box center [515, 97] width 7 height 7
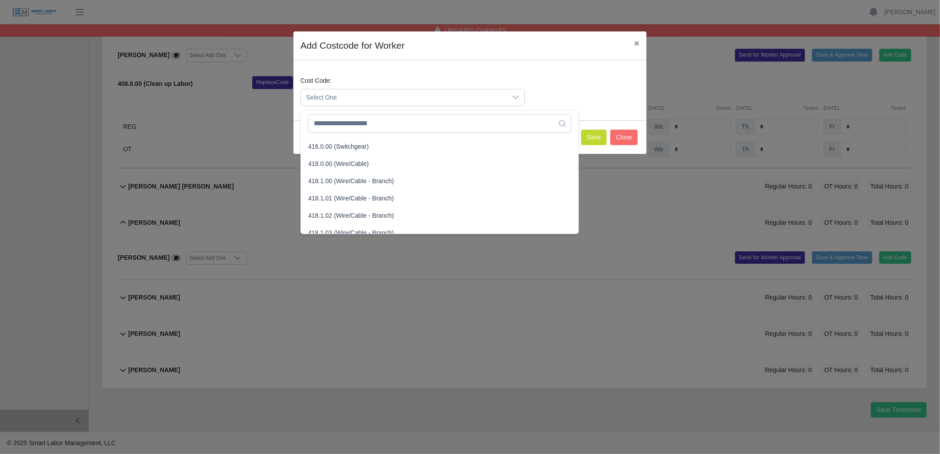
scroll to position [344, 0]
click at [346, 160] on span "418.1.00 (Wire/Cable - Branch)" at bounding box center [351, 162] width 86 height 9
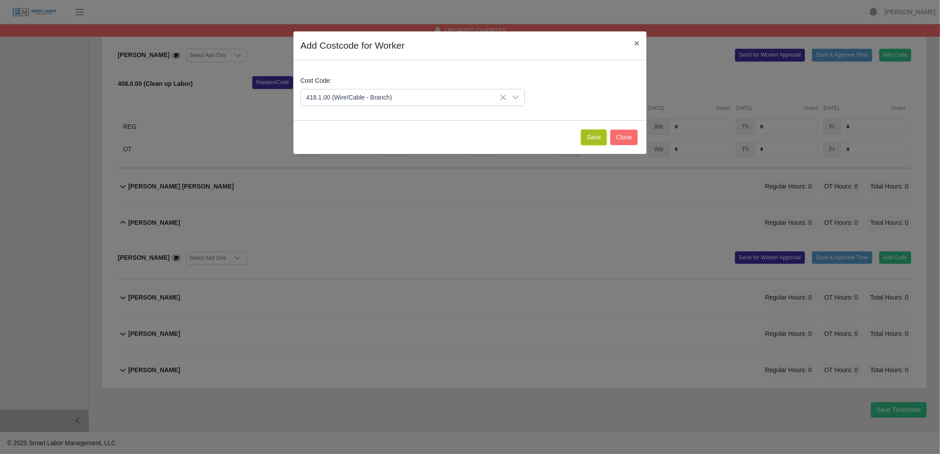
click at [602, 136] on button "Save" at bounding box center [594, 137] width 26 height 15
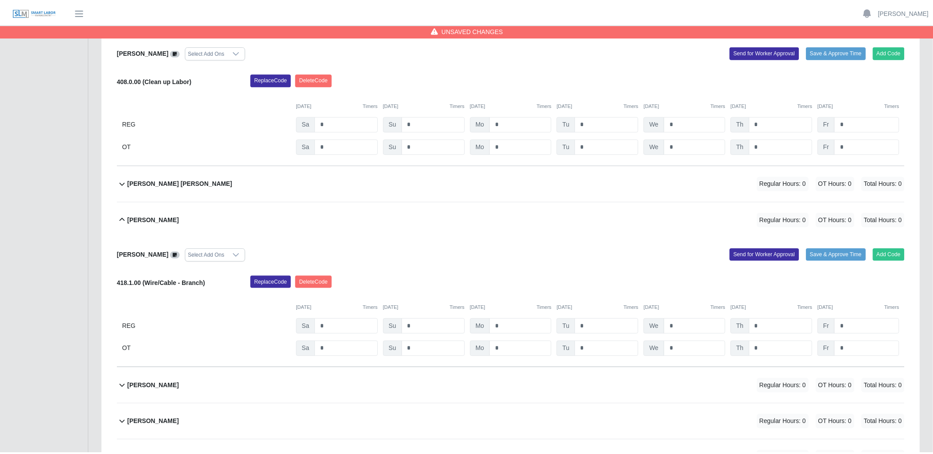
scroll to position [1719, 0]
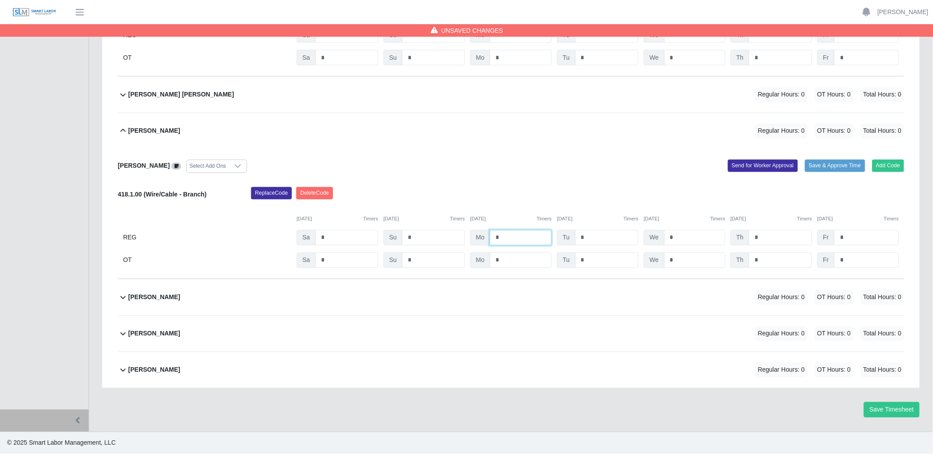
click at [536, 241] on input "*" at bounding box center [521, 237] width 62 height 15
type input "*"
click at [122, 297] on icon at bounding box center [123, 297] width 11 height 11
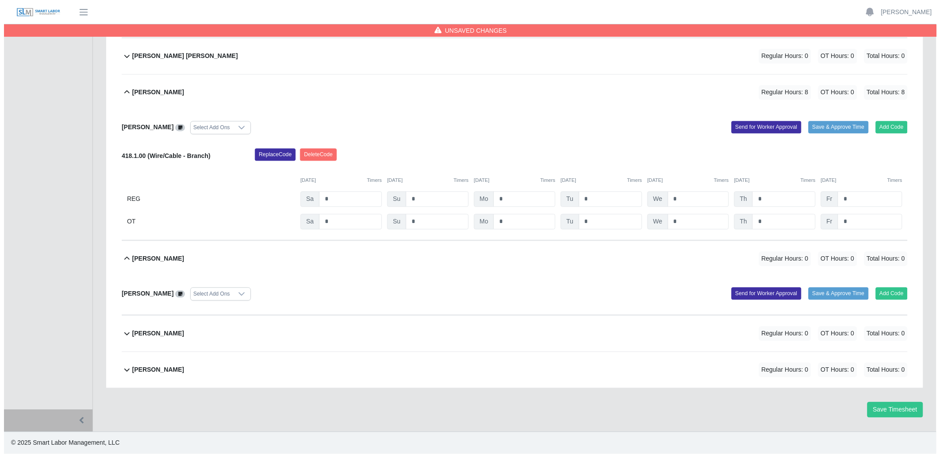
scroll to position [1758, 0]
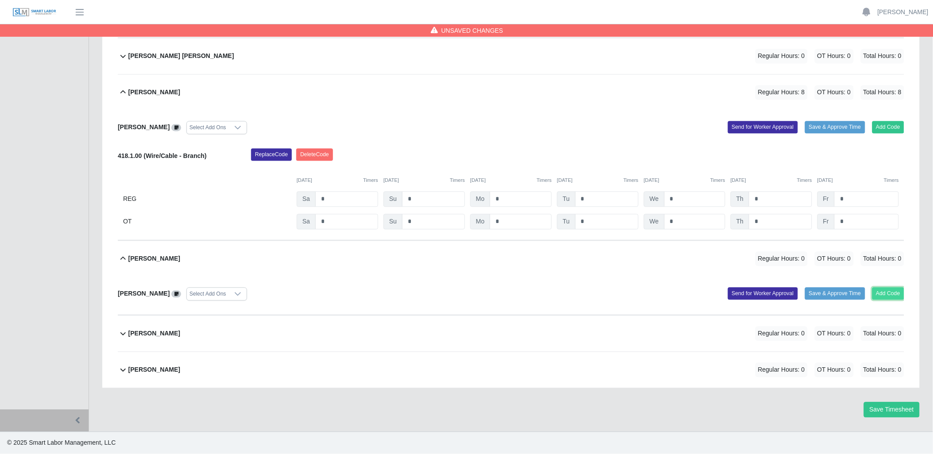
click at [885, 288] on button "Add Code" at bounding box center [888, 294] width 32 height 12
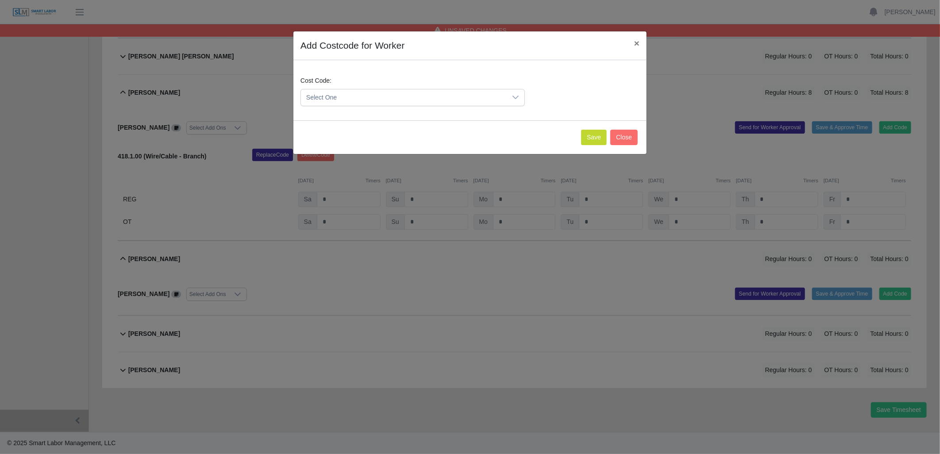
click at [515, 96] on icon at bounding box center [515, 97] width 7 height 7
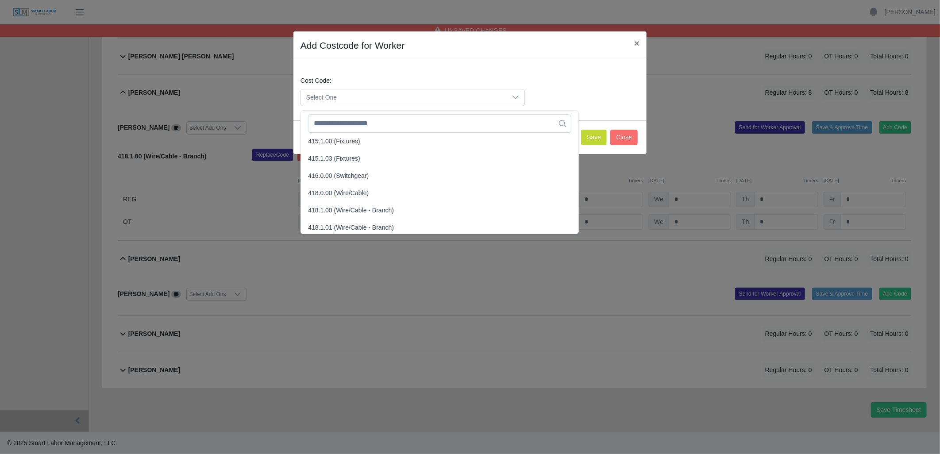
scroll to position [443, 0]
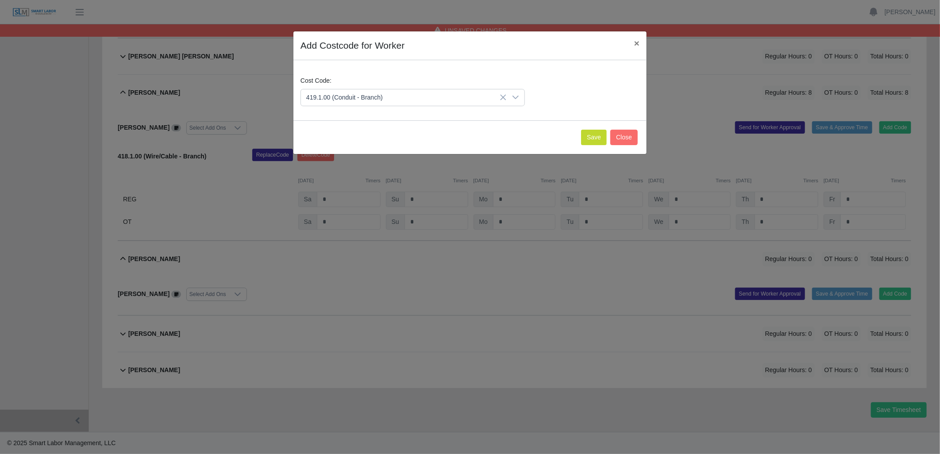
click at [346, 217] on span "419.1.00 (Conduit - Branch)" at bounding box center [346, 219] width 77 height 9
click at [591, 136] on button "Save" at bounding box center [594, 137] width 26 height 15
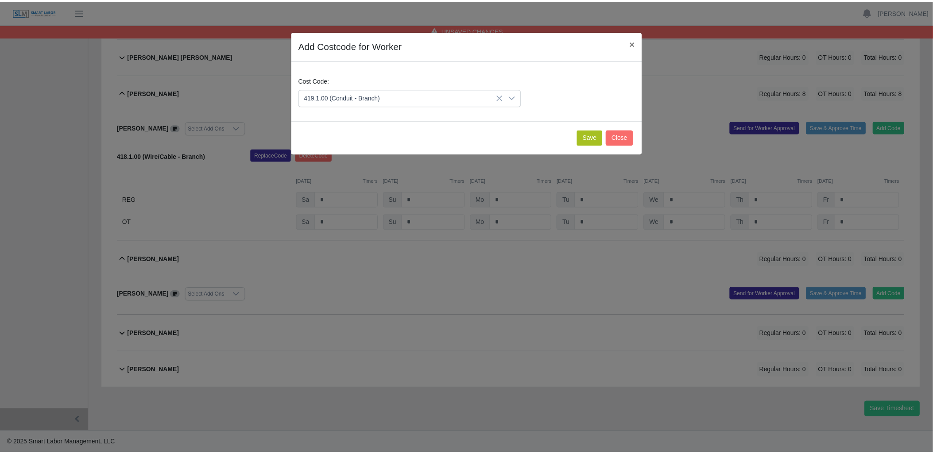
scroll to position [1850, 0]
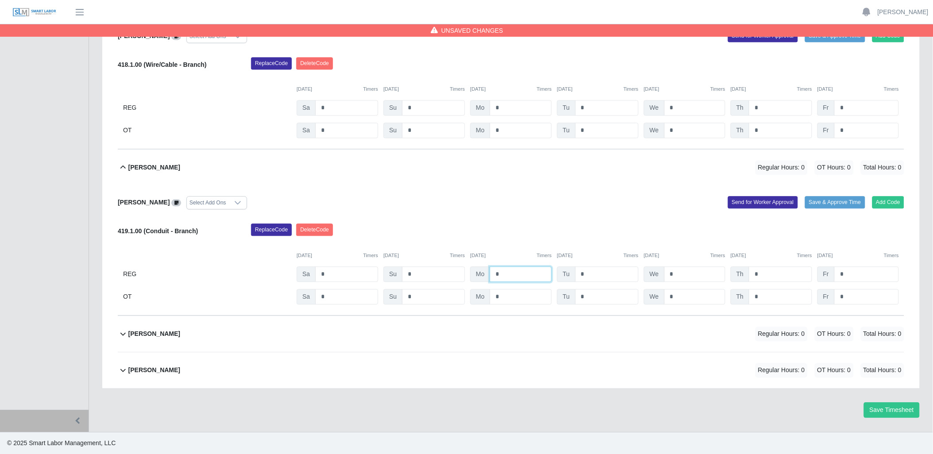
click at [532, 279] on input "*" at bounding box center [521, 273] width 62 height 15
type input "*"
click at [128, 334] on b "[PERSON_NAME]" at bounding box center [154, 333] width 52 height 9
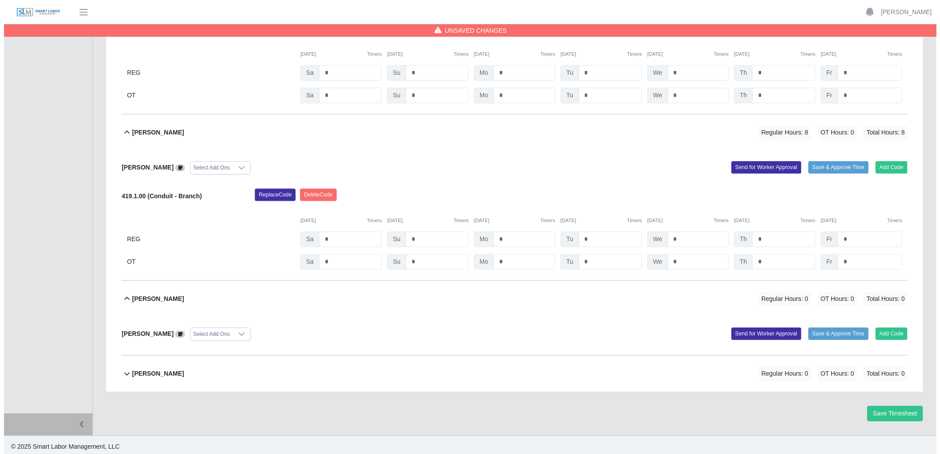
scroll to position [1889, 0]
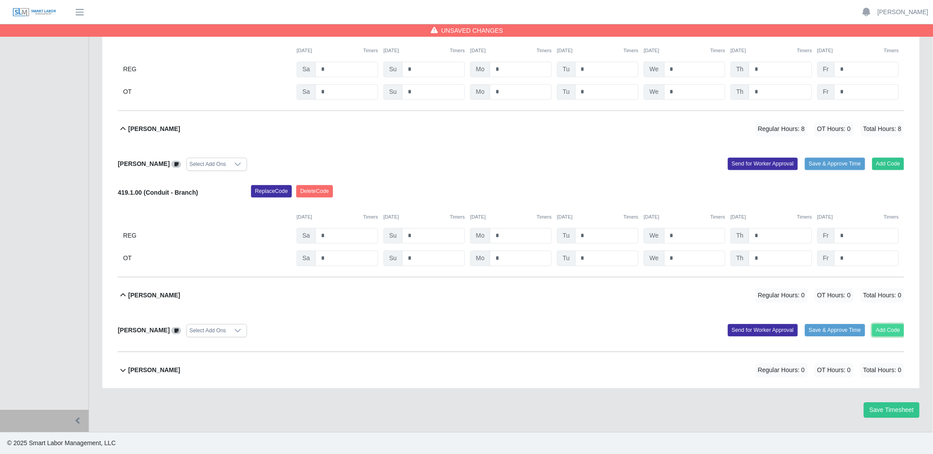
click at [884, 332] on button "Add Code" at bounding box center [888, 330] width 32 height 12
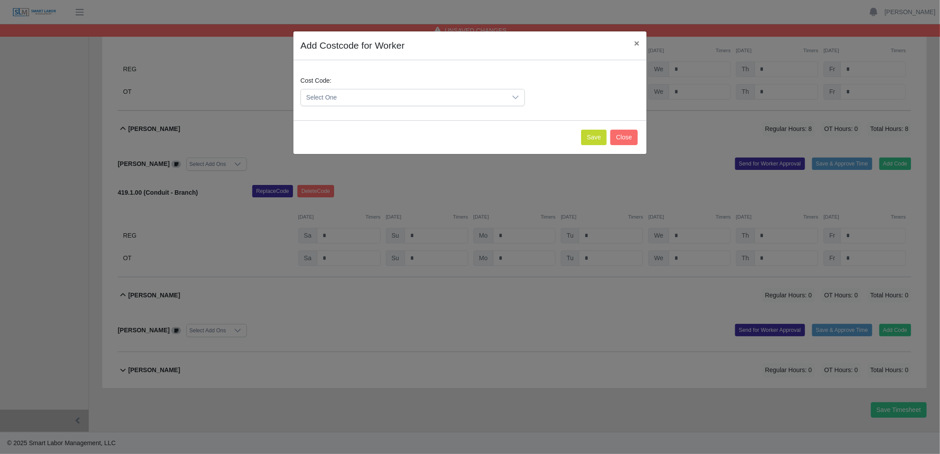
click at [509, 96] on div at bounding box center [516, 97] width 18 height 16
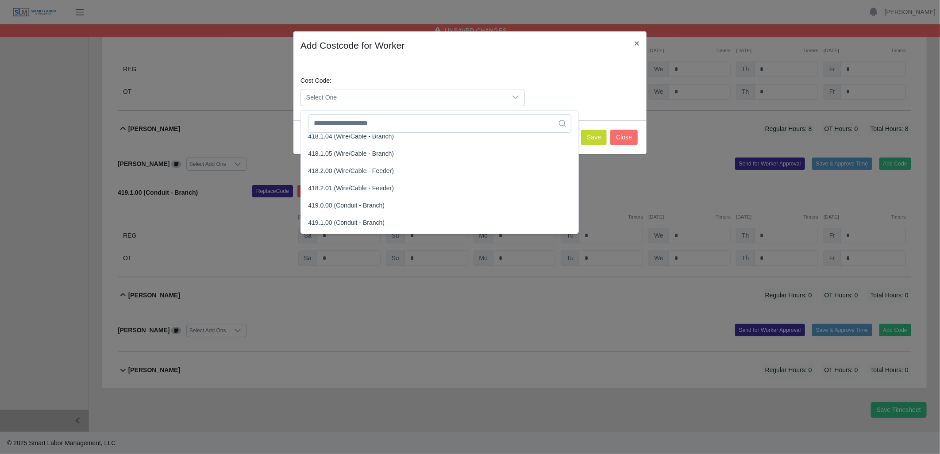
scroll to position [443, 0]
click at [337, 215] on span "419.1.00 (Conduit - Branch)" at bounding box center [346, 219] width 77 height 9
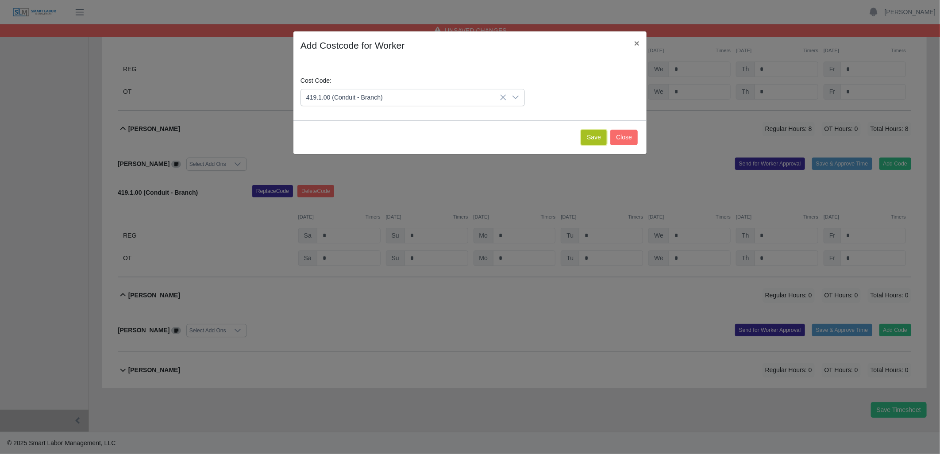
click at [587, 135] on button "Save" at bounding box center [594, 137] width 26 height 15
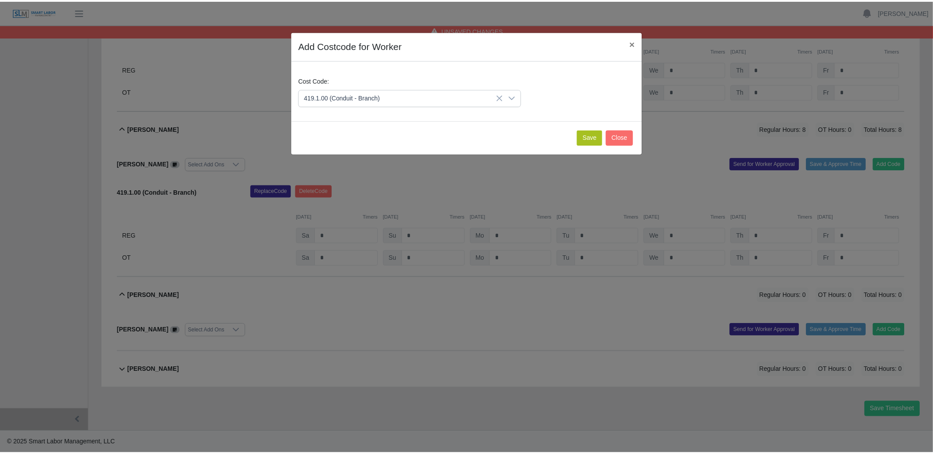
scroll to position [1980, 0]
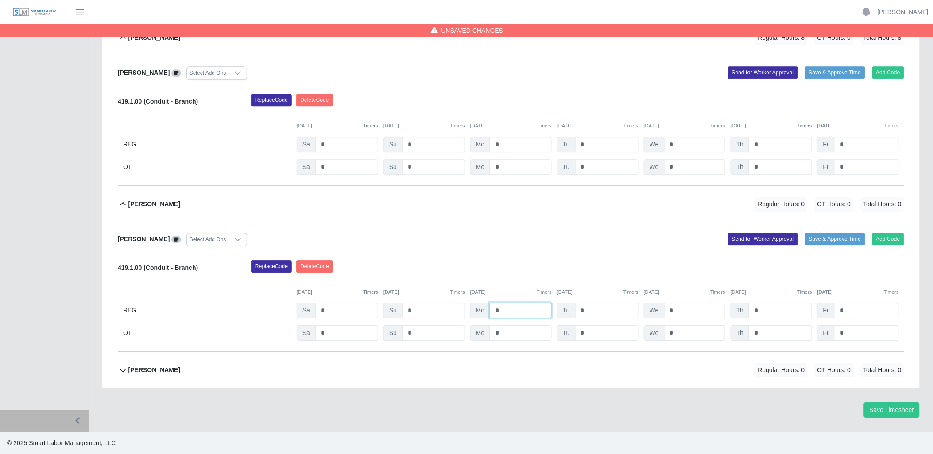
click at [523, 318] on input "*" at bounding box center [521, 310] width 62 height 15
type input "*"
click at [118, 369] on icon at bounding box center [123, 370] width 11 height 11
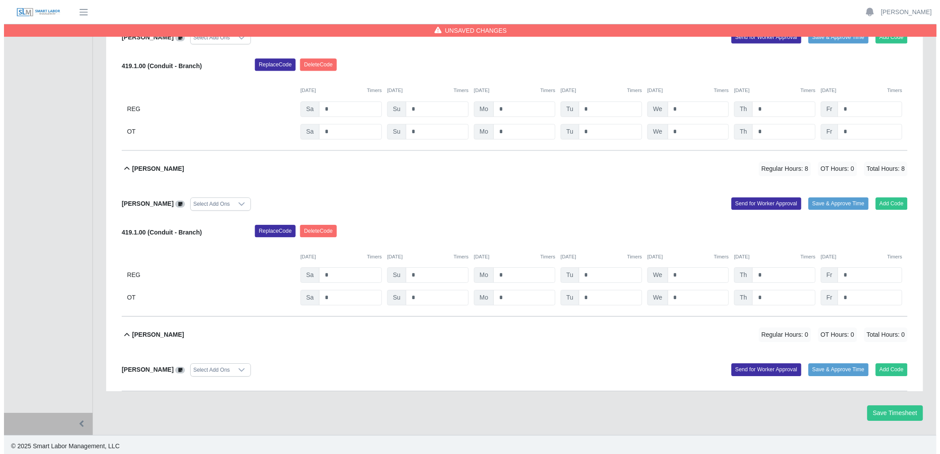
scroll to position [2019, 0]
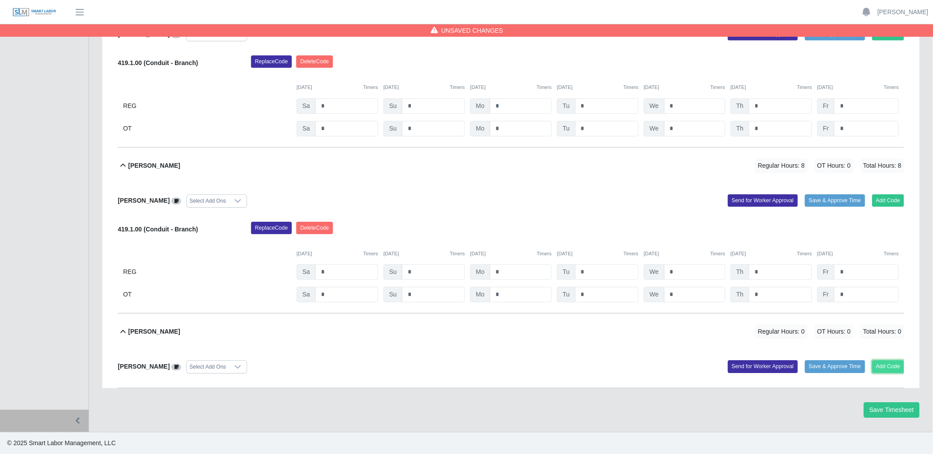
click at [886, 368] on button "Add Code" at bounding box center [888, 366] width 32 height 12
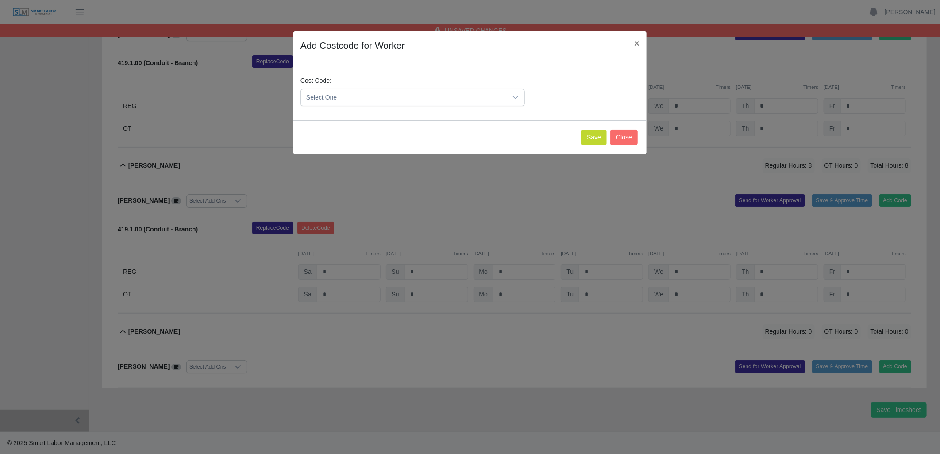
click at [518, 98] on icon at bounding box center [515, 97] width 7 height 7
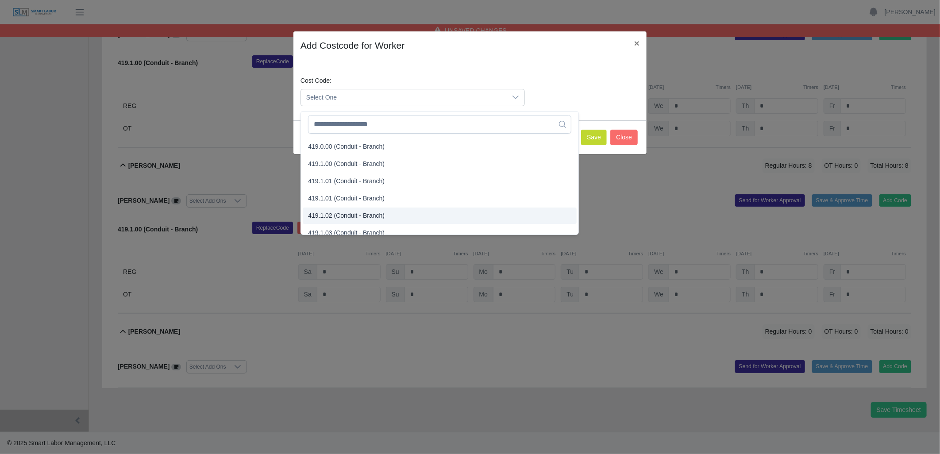
scroll to position [492, 0]
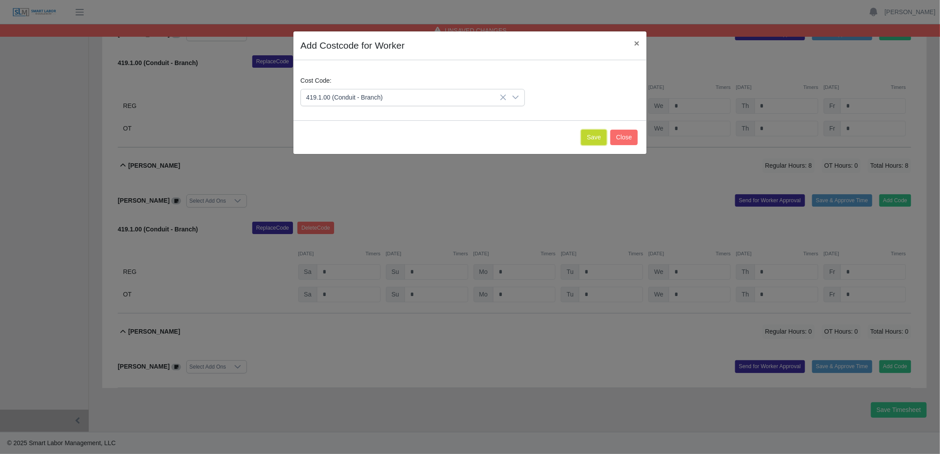
click at [591, 139] on button "Save" at bounding box center [594, 137] width 26 height 15
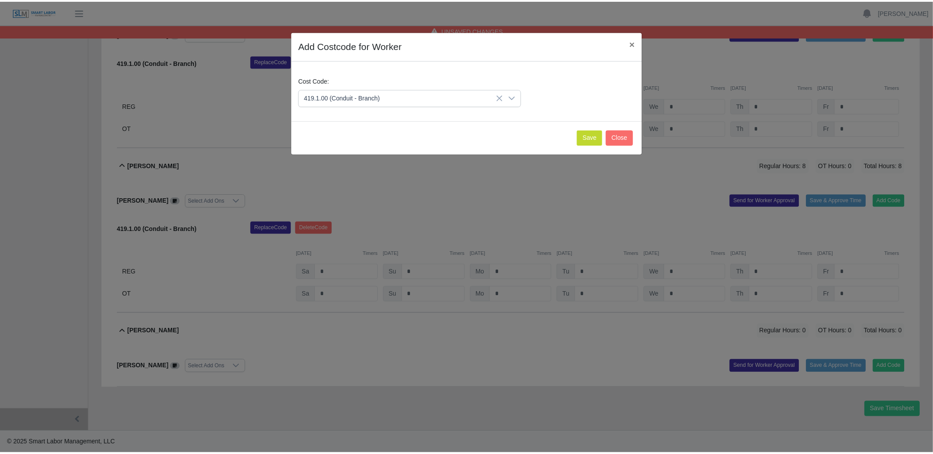
scroll to position [2110, 0]
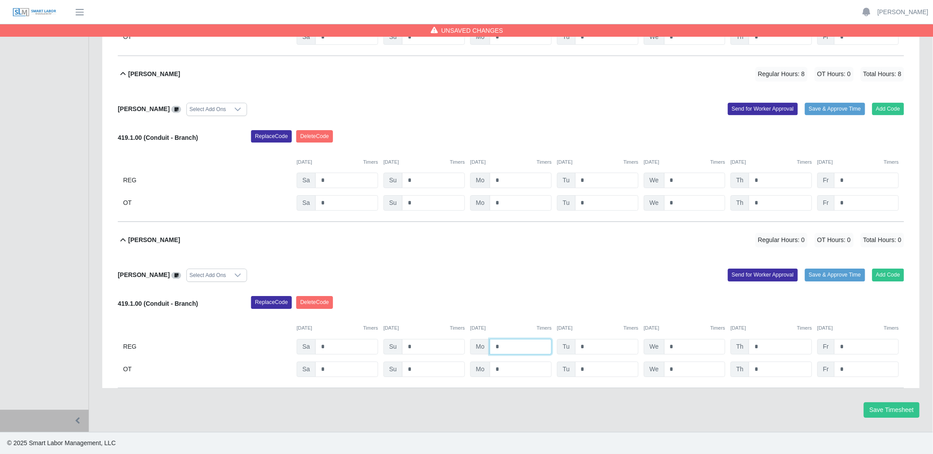
click at [524, 348] on input "*" at bounding box center [521, 346] width 62 height 15
type input "*"
drag, startPoint x: 890, startPoint y: 408, endPoint x: 892, endPoint y: 413, distance: 5.2
click at [891, 412] on button "Save Timesheet" at bounding box center [891, 409] width 56 height 15
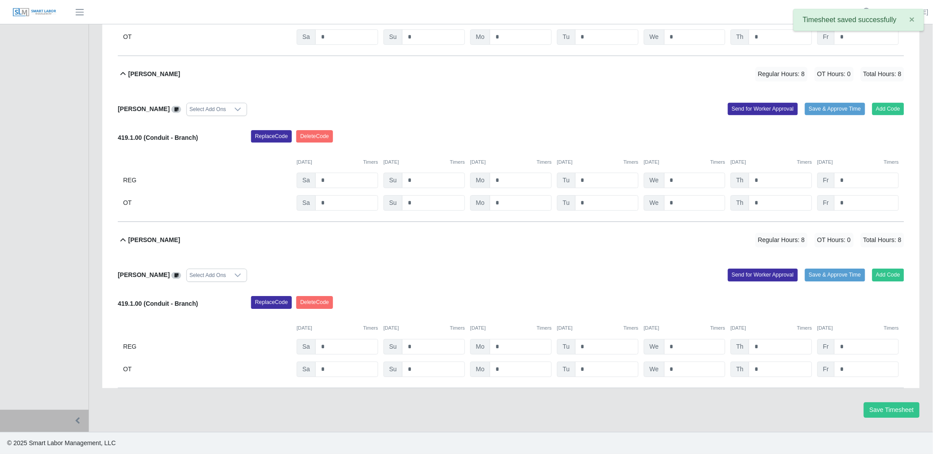
click at [127, 242] on icon at bounding box center [123, 240] width 11 height 11
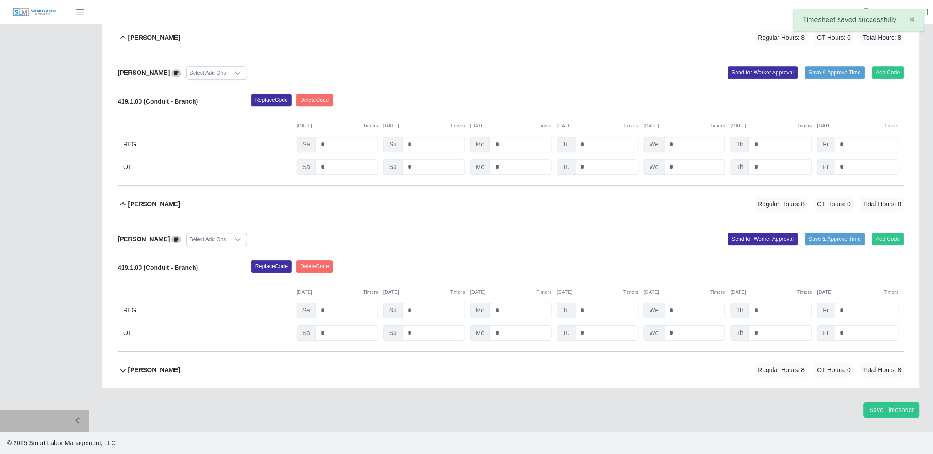
scroll to position [1980, 0]
click at [124, 204] on icon at bounding box center [122, 203] width 5 height 3
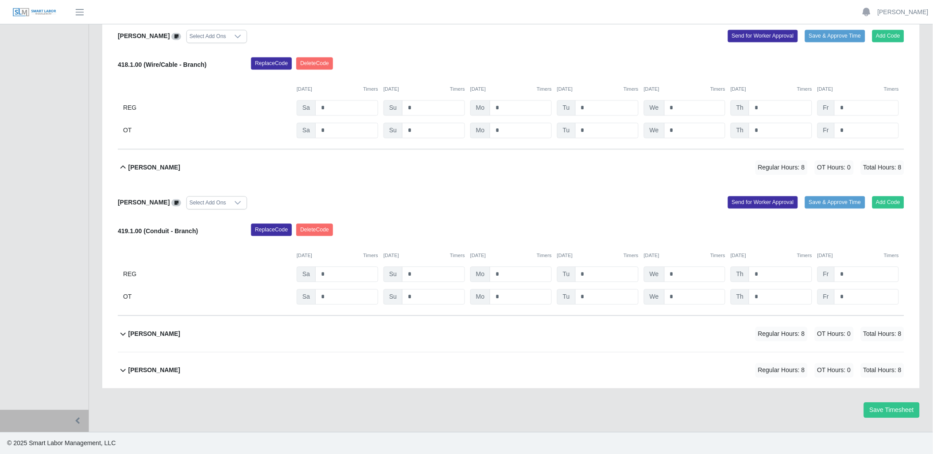
scroll to position [1850, 0]
click at [119, 168] on icon at bounding box center [123, 167] width 11 height 11
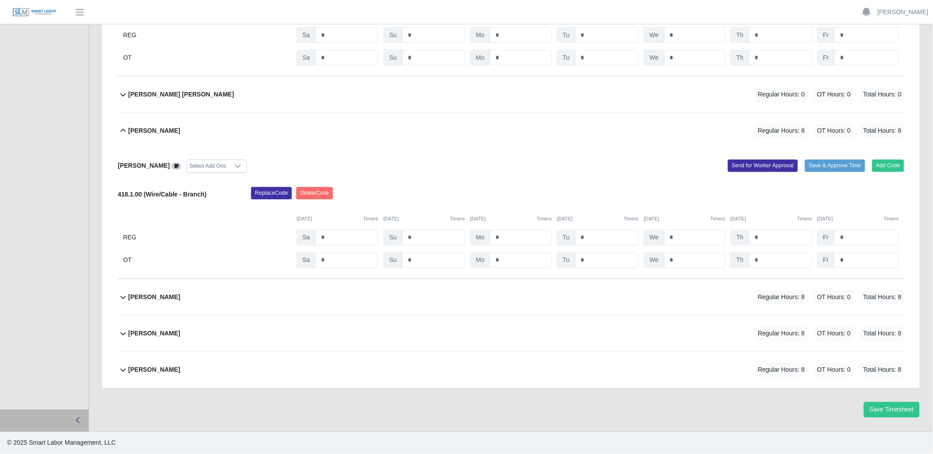
scroll to position [1719, 0]
click at [119, 131] on icon at bounding box center [123, 131] width 11 height 11
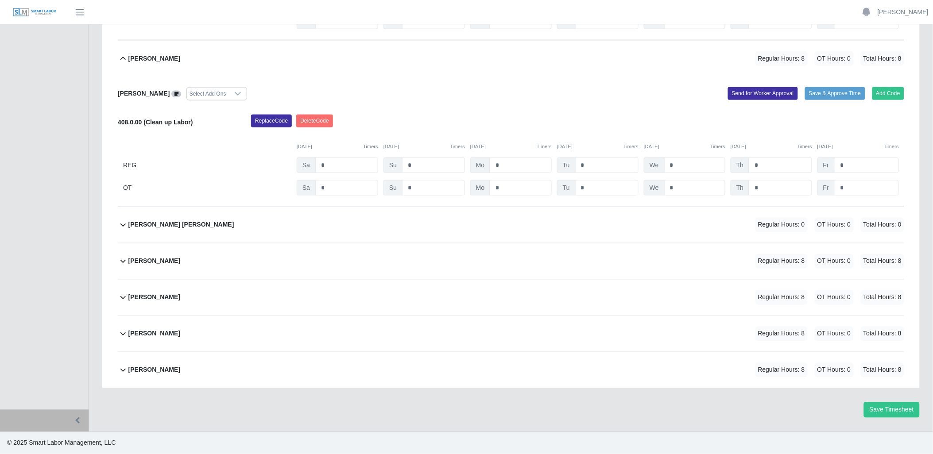
scroll to position [1589, 0]
click at [121, 58] on icon at bounding box center [123, 59] width 11 height 11
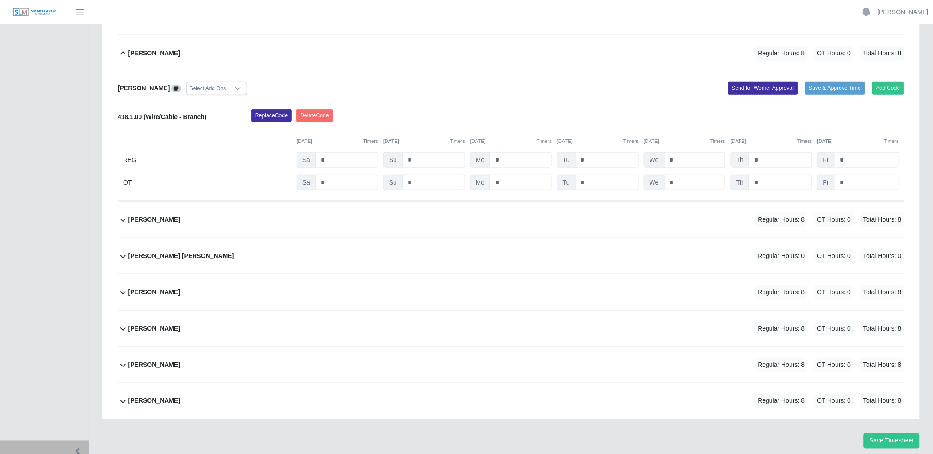
scroll to position [1410, 0]
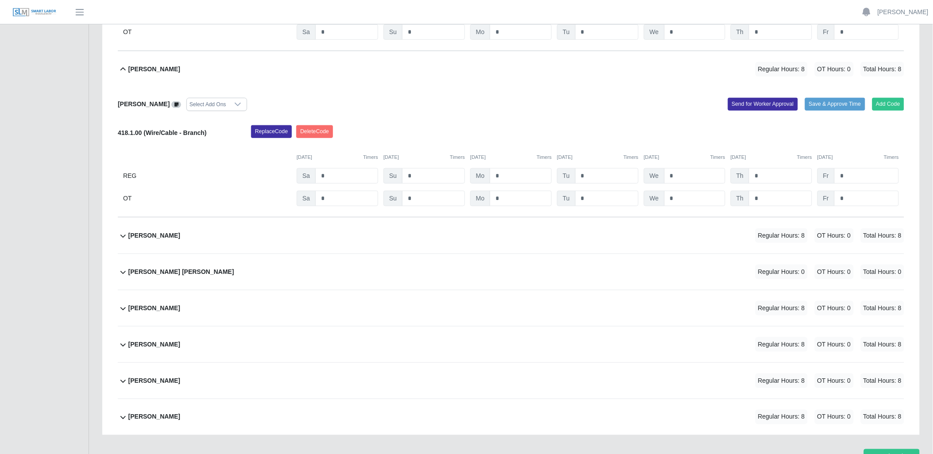
click at [120, 68] on icon at bounding box center [123, 69] width 11 height 11
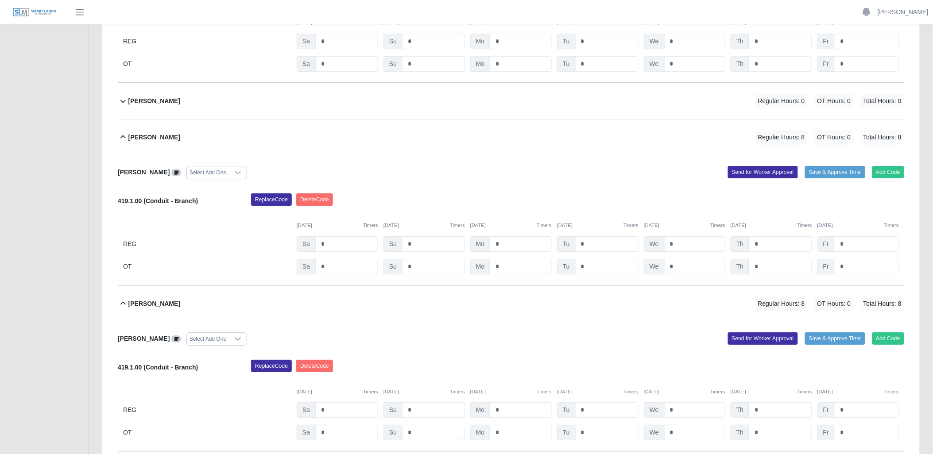
scroll to position [984, 0]
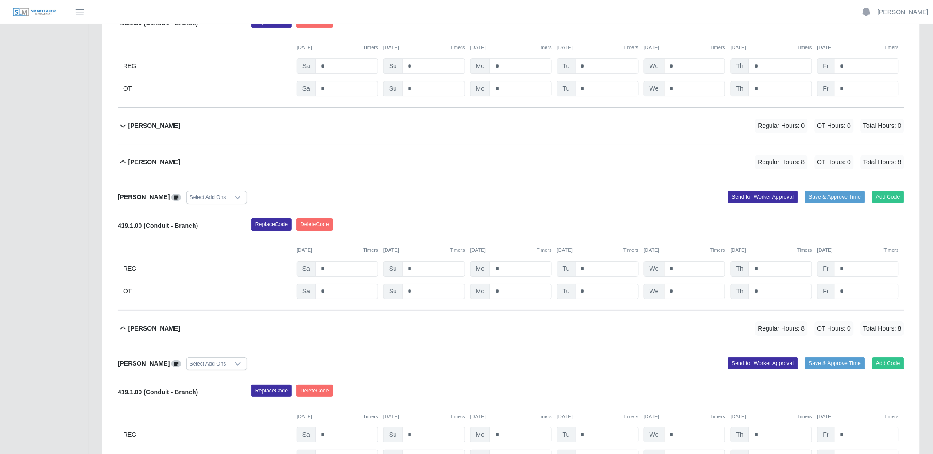
click at [127, 160] on icon at bounding box center [123, 162] width 11 height 11
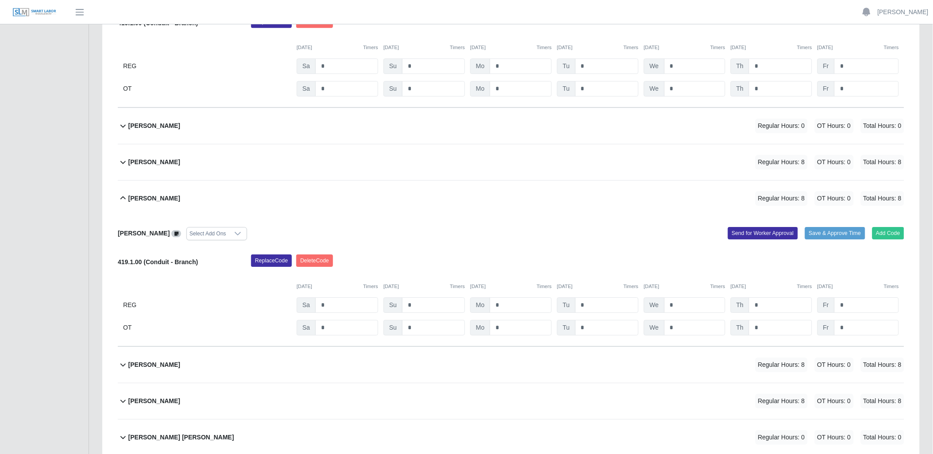
click at [126, 195] on icon at bounding box center [123, 198] width 11 height 11
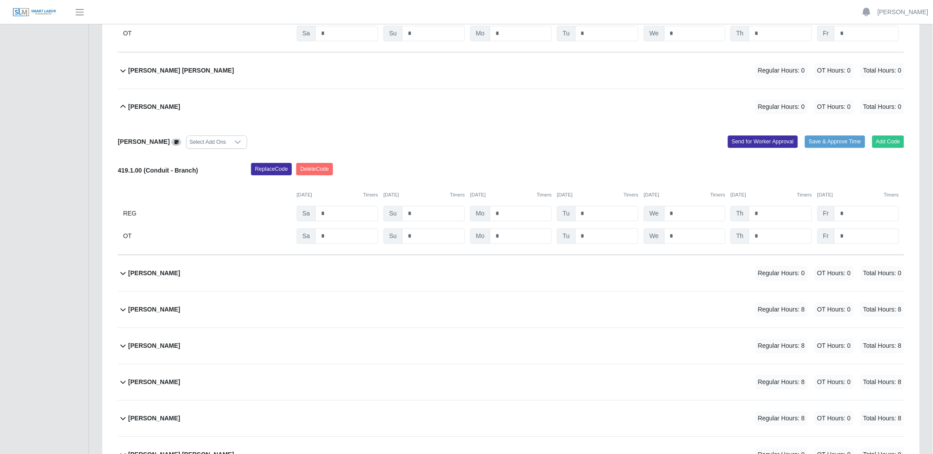
scroll to position [788, 0]
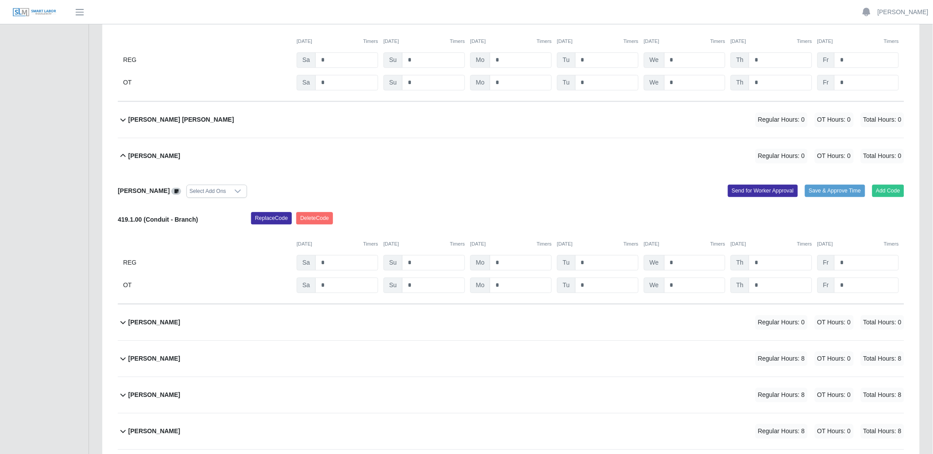
click at [124, 157] on icon at bounding box center [122, 155] width 5 height 3
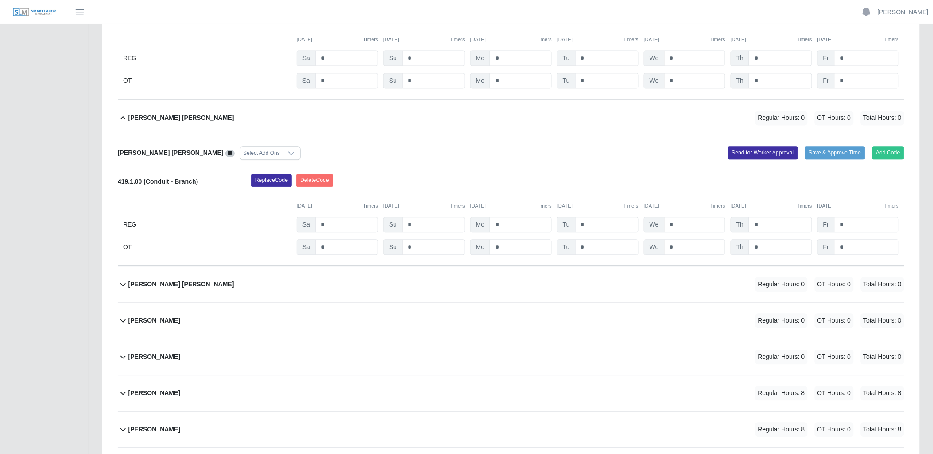
scroll to position [591, 0]
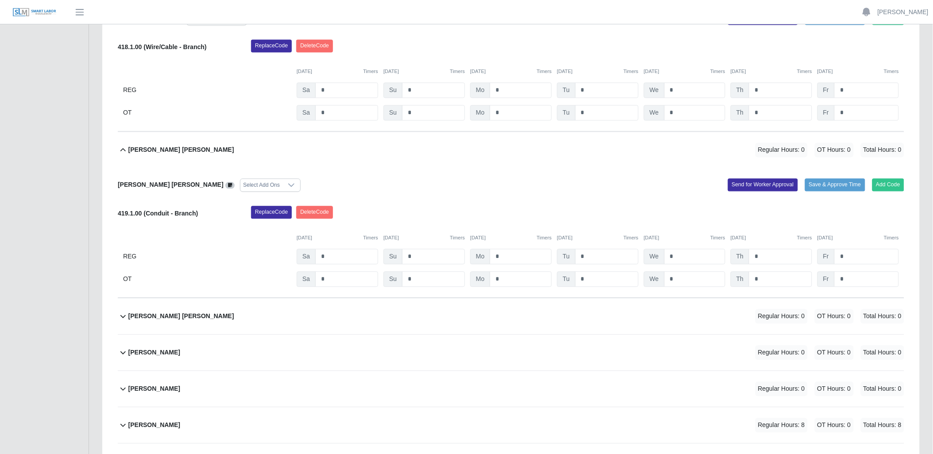
click at [121, 146] on icon at bounding box center [123, 150] width 11 height 11
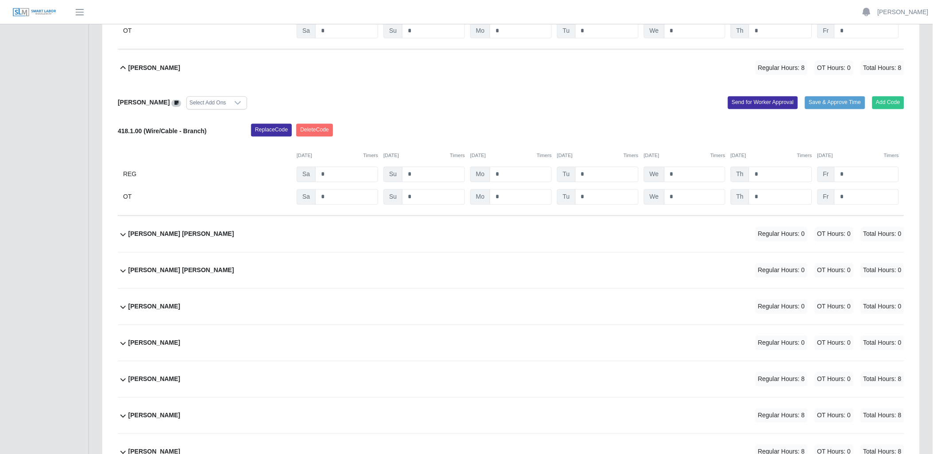
scroll to position [443, 0]
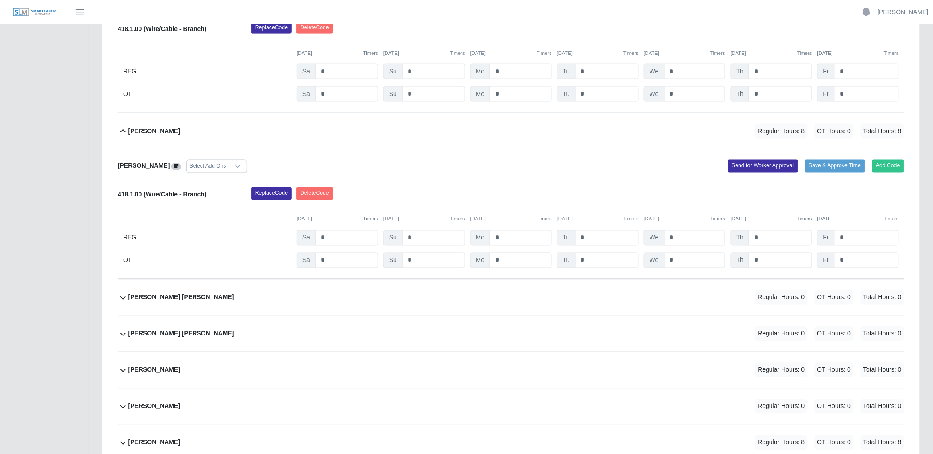
click at [120, 135] on icon at bounding box center [123, 131] width 11 height 11
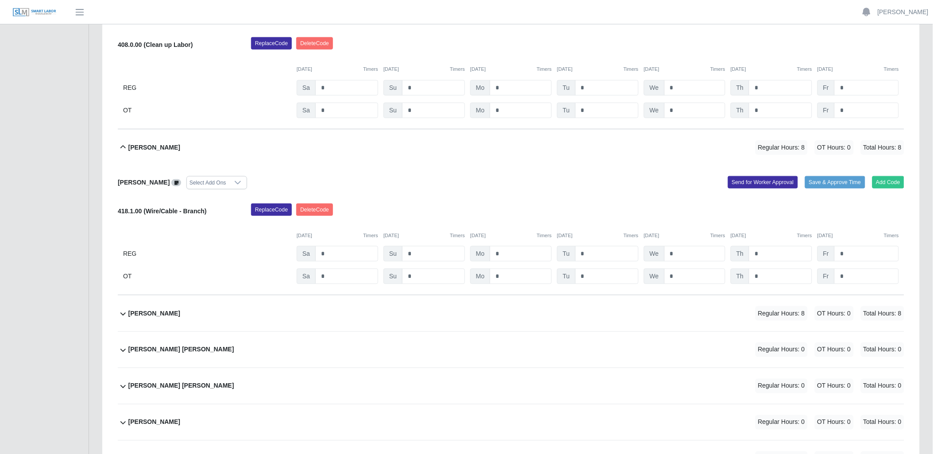
scroll to position [247, 0]
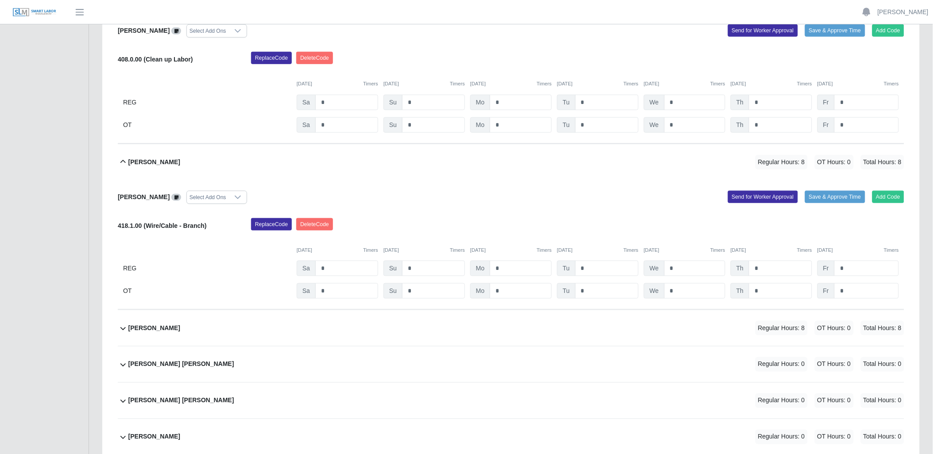
click at [123, 159] on icon at bounding box center [123, 162] width 11 height 11
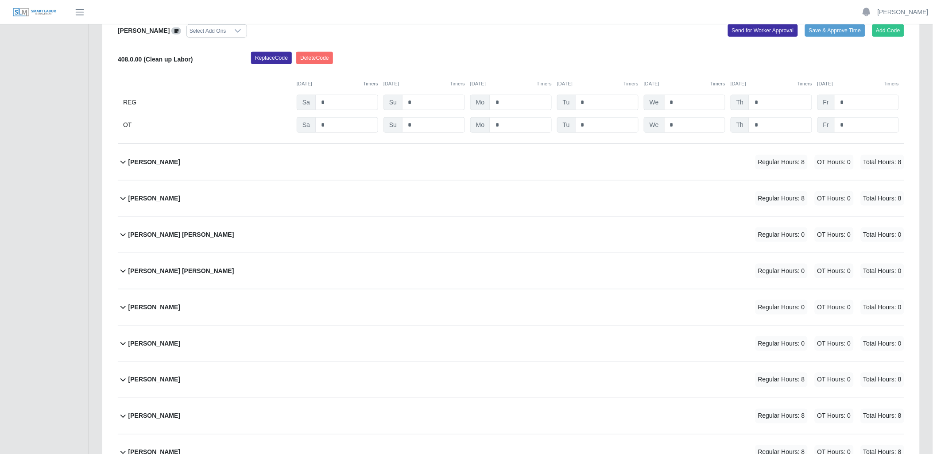
scroll to position [99, 0]
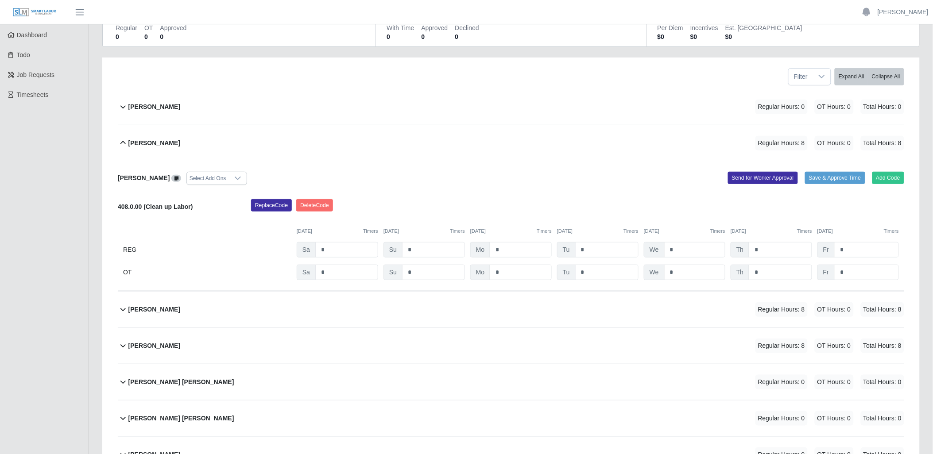
click at [123, 141] on icon at bounding box center [123, 143] width 11 height 11
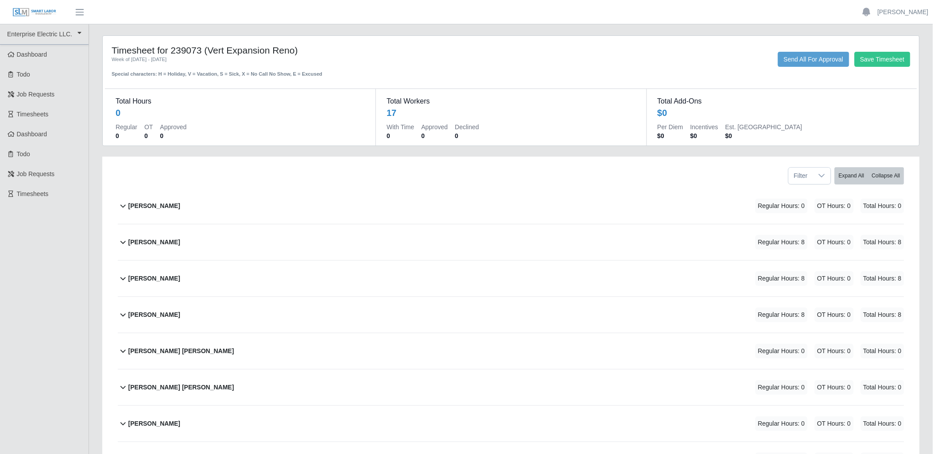
scroll to position [417, 0]
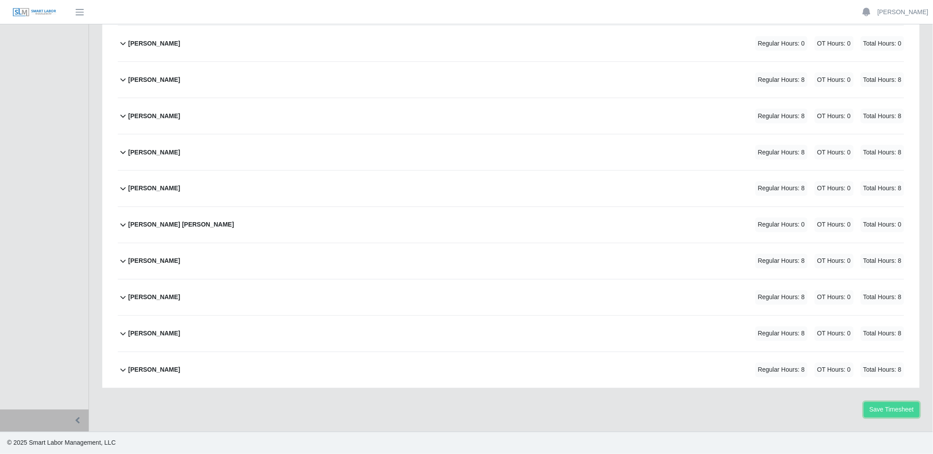
click at [871, 404] on button "Save Timesheet" at bounding box center [891, 409] width 56 height 15
